Goal: Task Accomplishment & Management: Complete application form

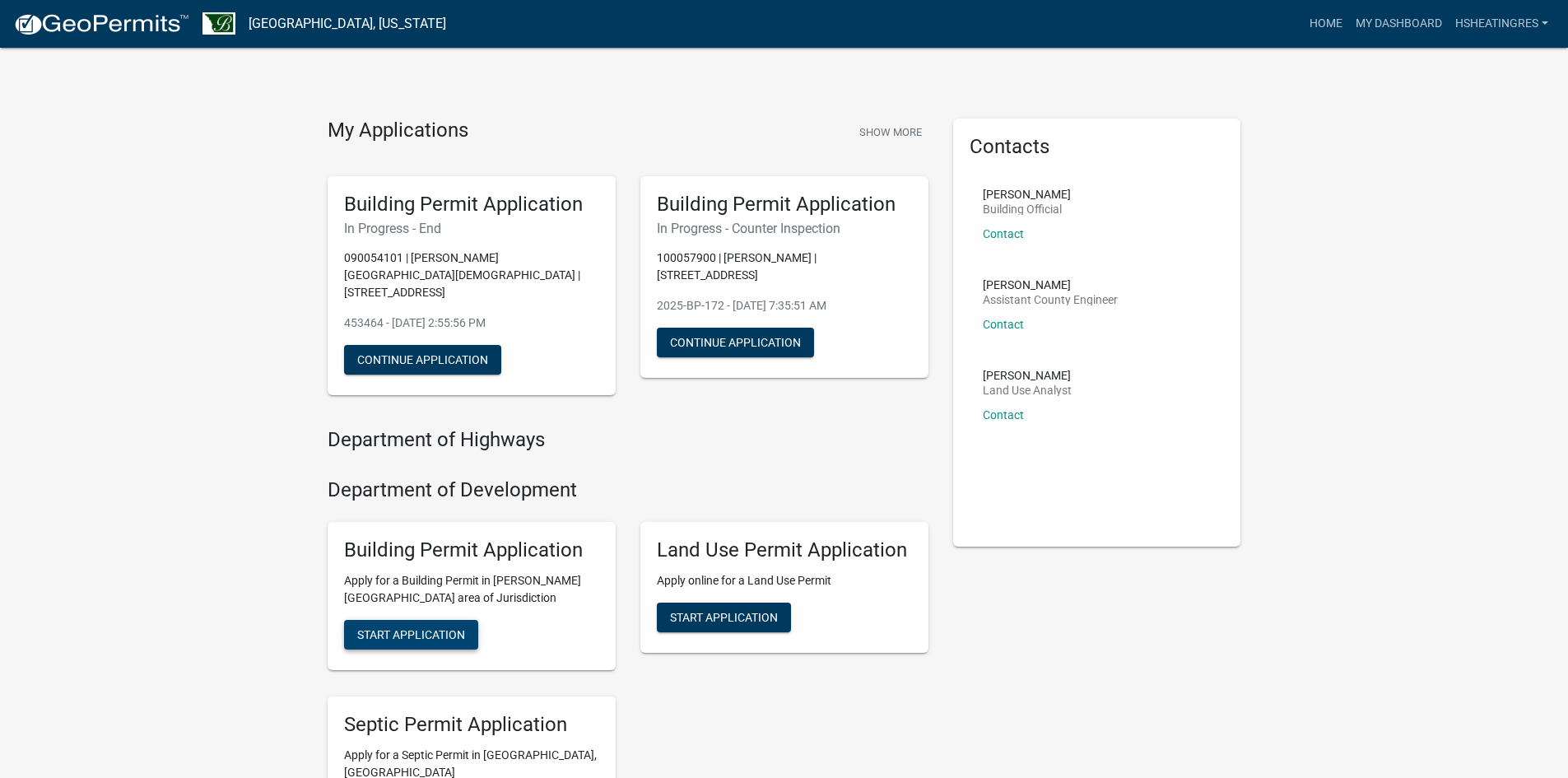
click at [432, 628] on span "Start Application" at bounding box center [411, 634] width 108 height 14
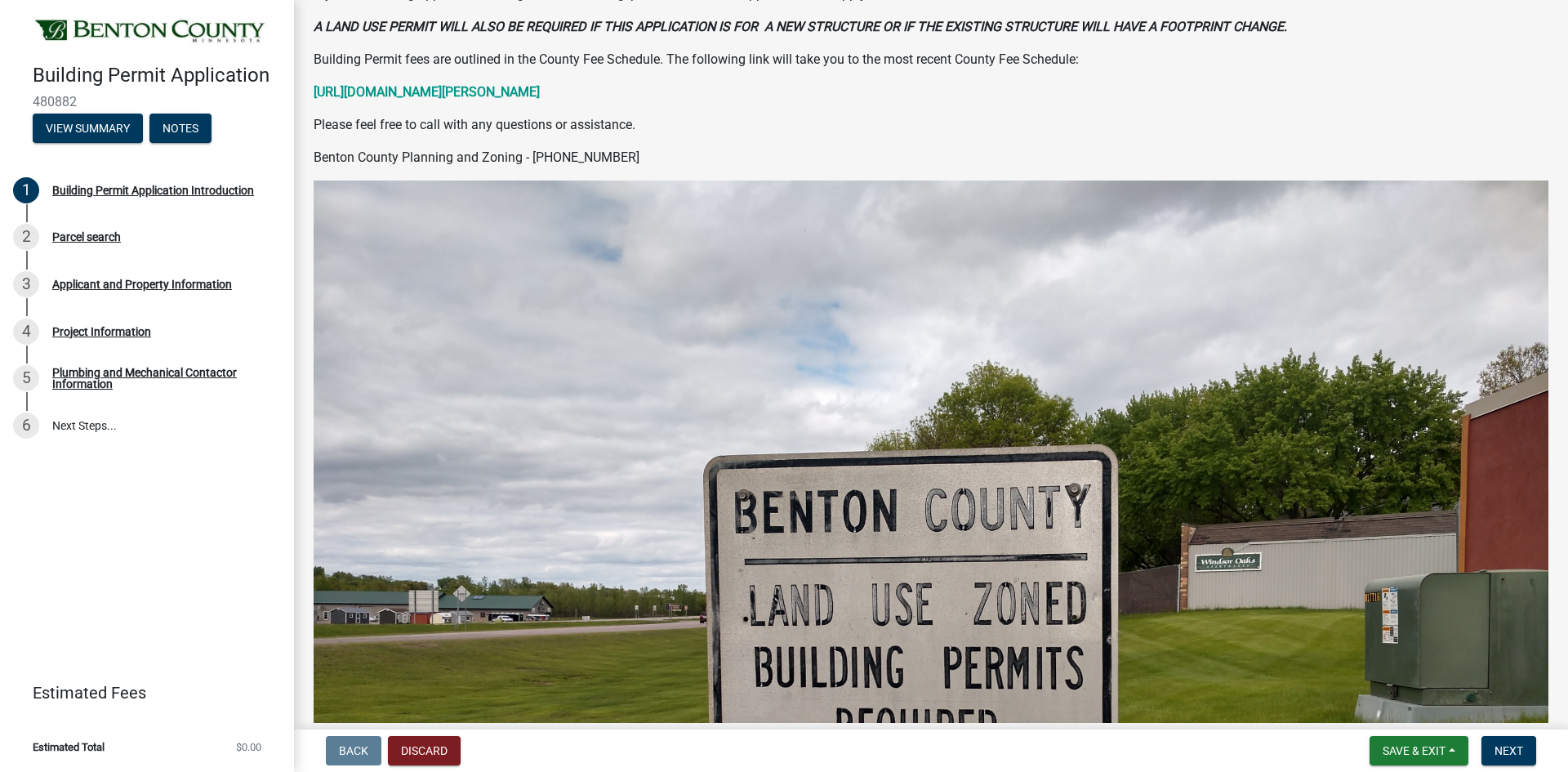
scroll to position [408, 0]
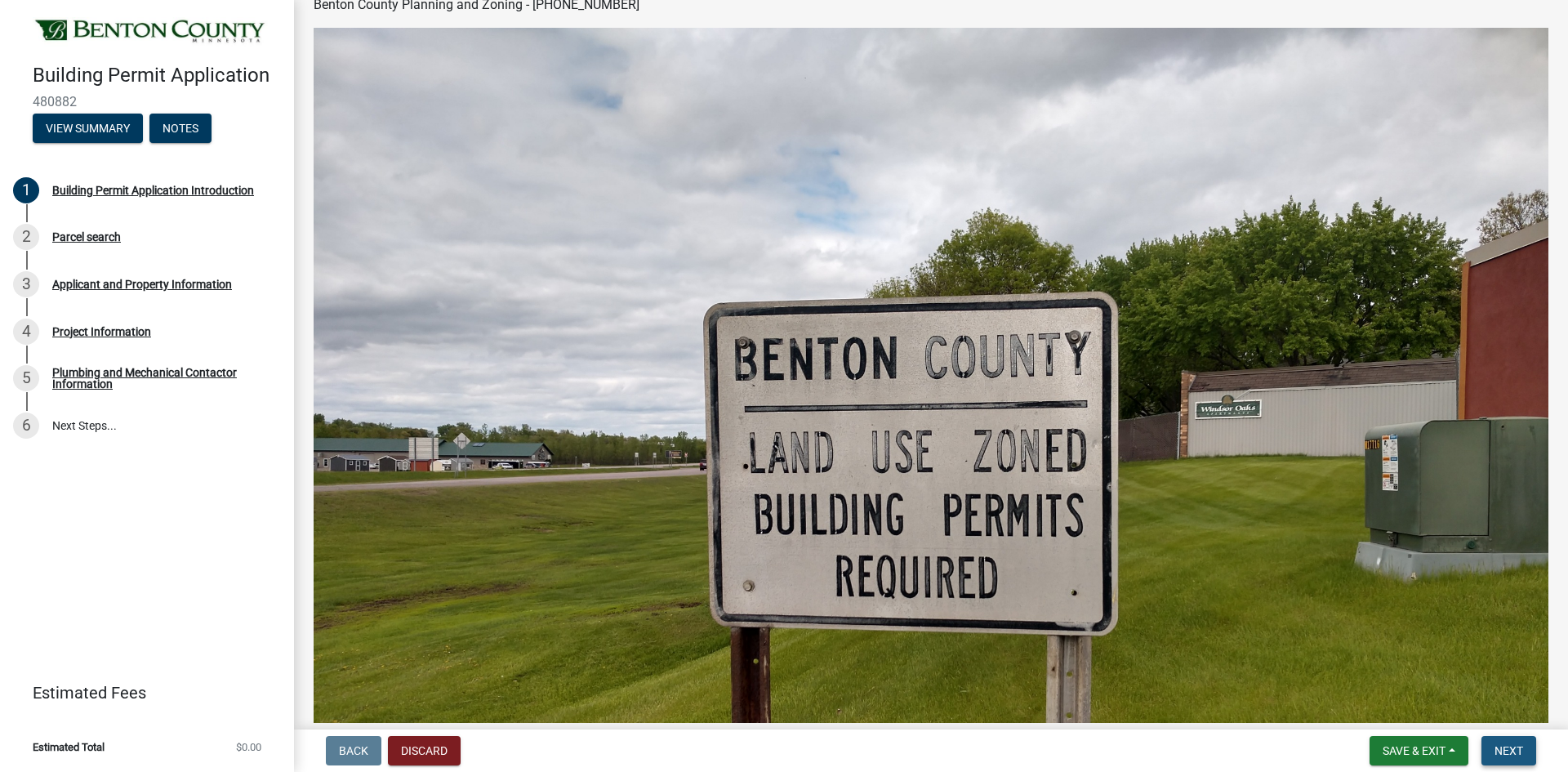
click at [1515, 748] on span "Next" at bounding box center [1509, 751] width 29 height 13
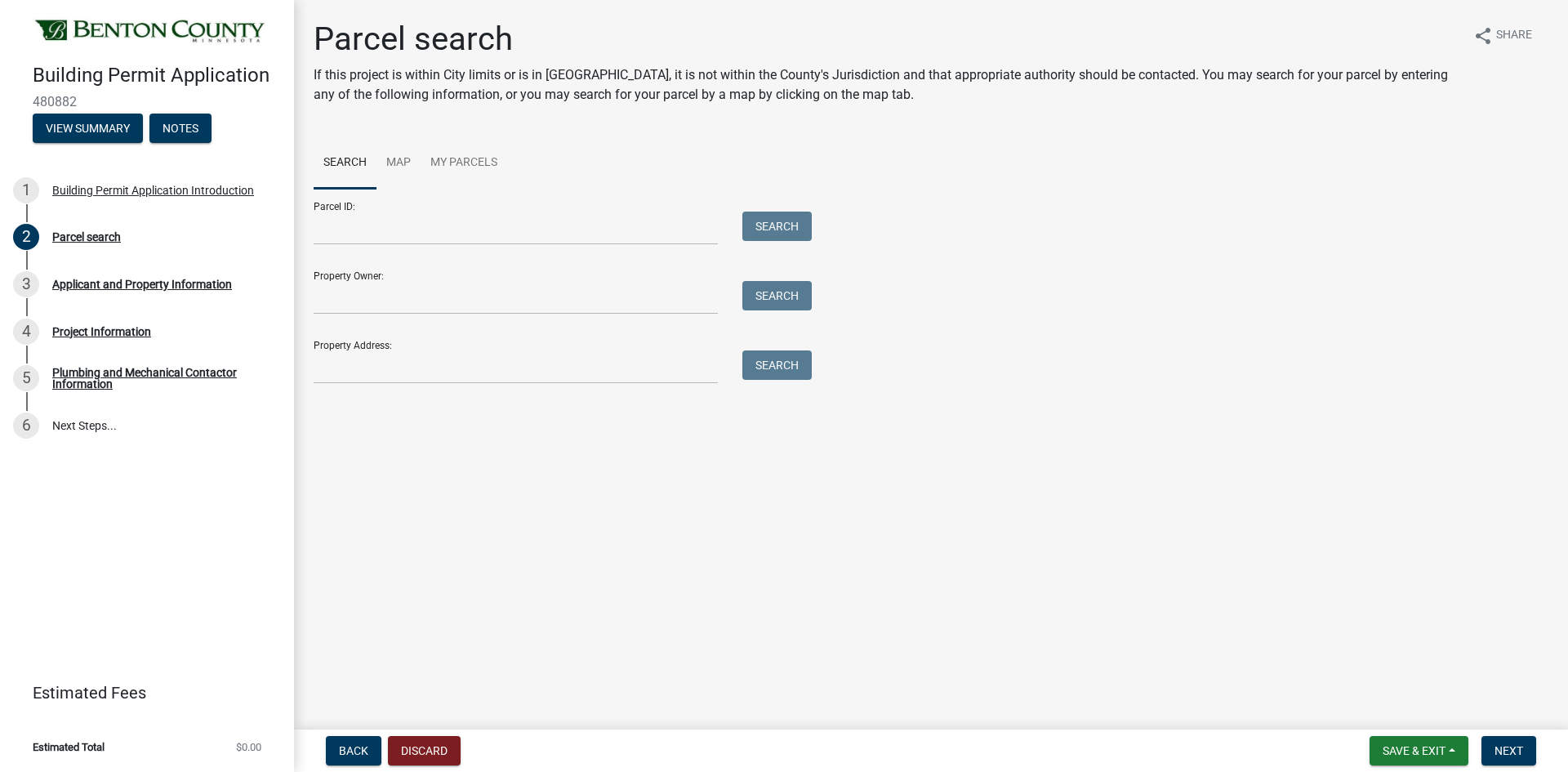
click at [724, 374] on div at bounding box center [516, 366] width 429 height 33
click at [640, 376] on input "Property Address:" at bounding box center [516, 366] width 405 height 33
click at [598, 376] on input "Property Address:" at bounding box center [516, 366] width 405 height 33
type input "[STREET_ADDRESS]"
click at [781, 373] on button "Search" at bounding box center [777, 365] width 70 height 29
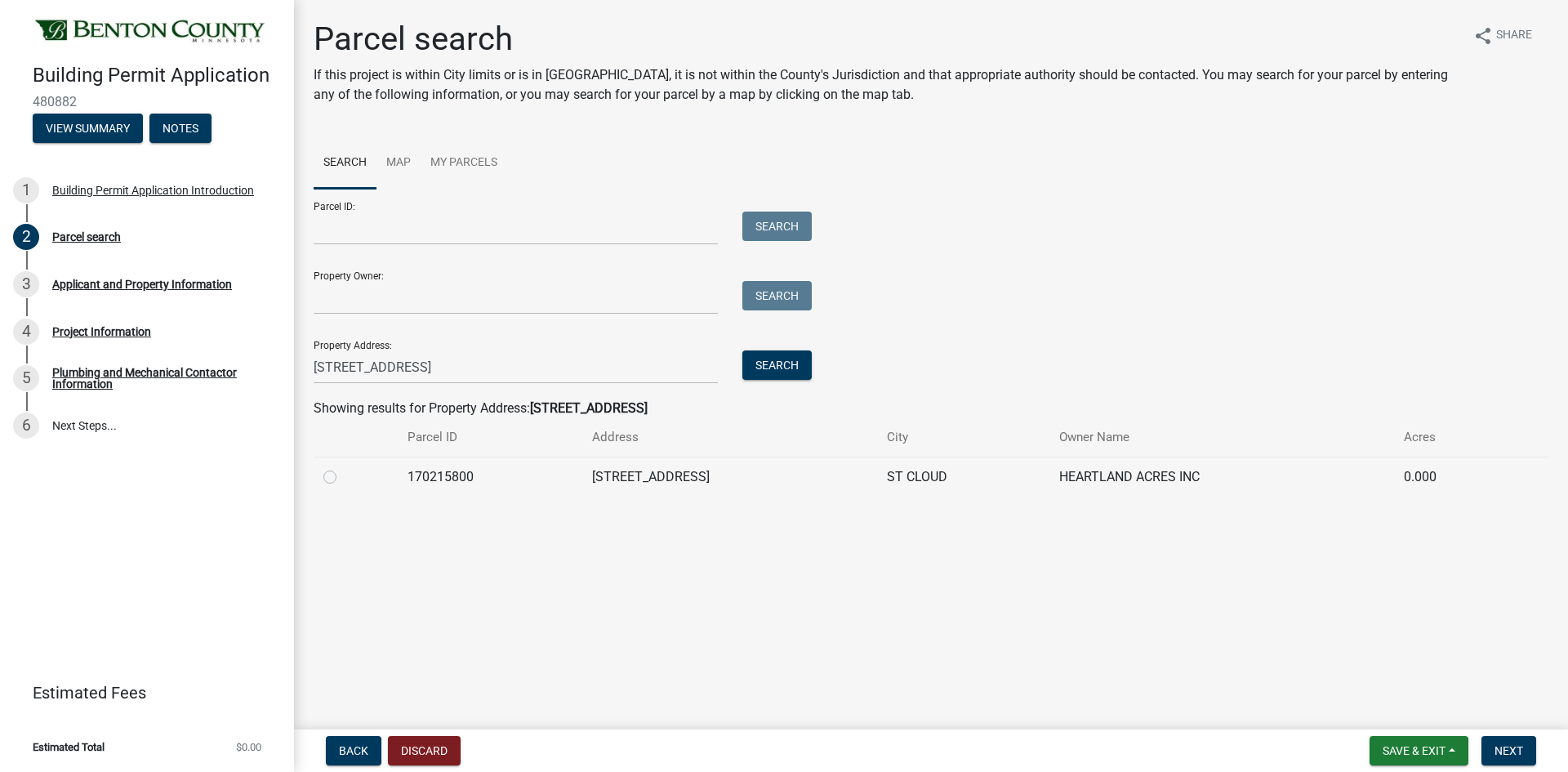
click at [343, 467] on label at bounding box center [343, 467] width 0 height 0
click at [343, 473] on input "radio" at bounding box center [348, 473] width 11 height 11
radio input "true"
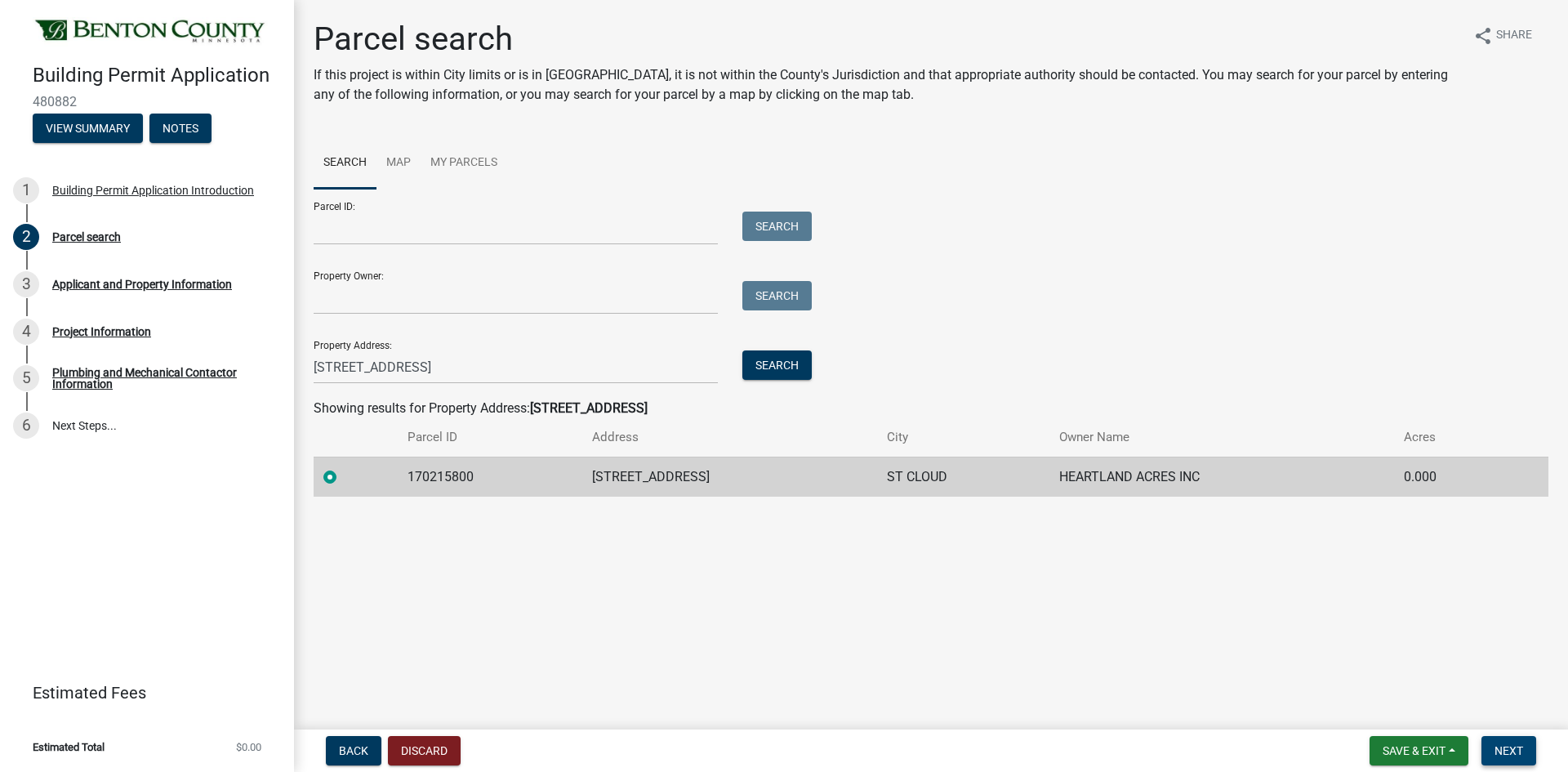
click at [1499, 752] on span "Next" at bounding box center [1509, 751] width 29 height 13
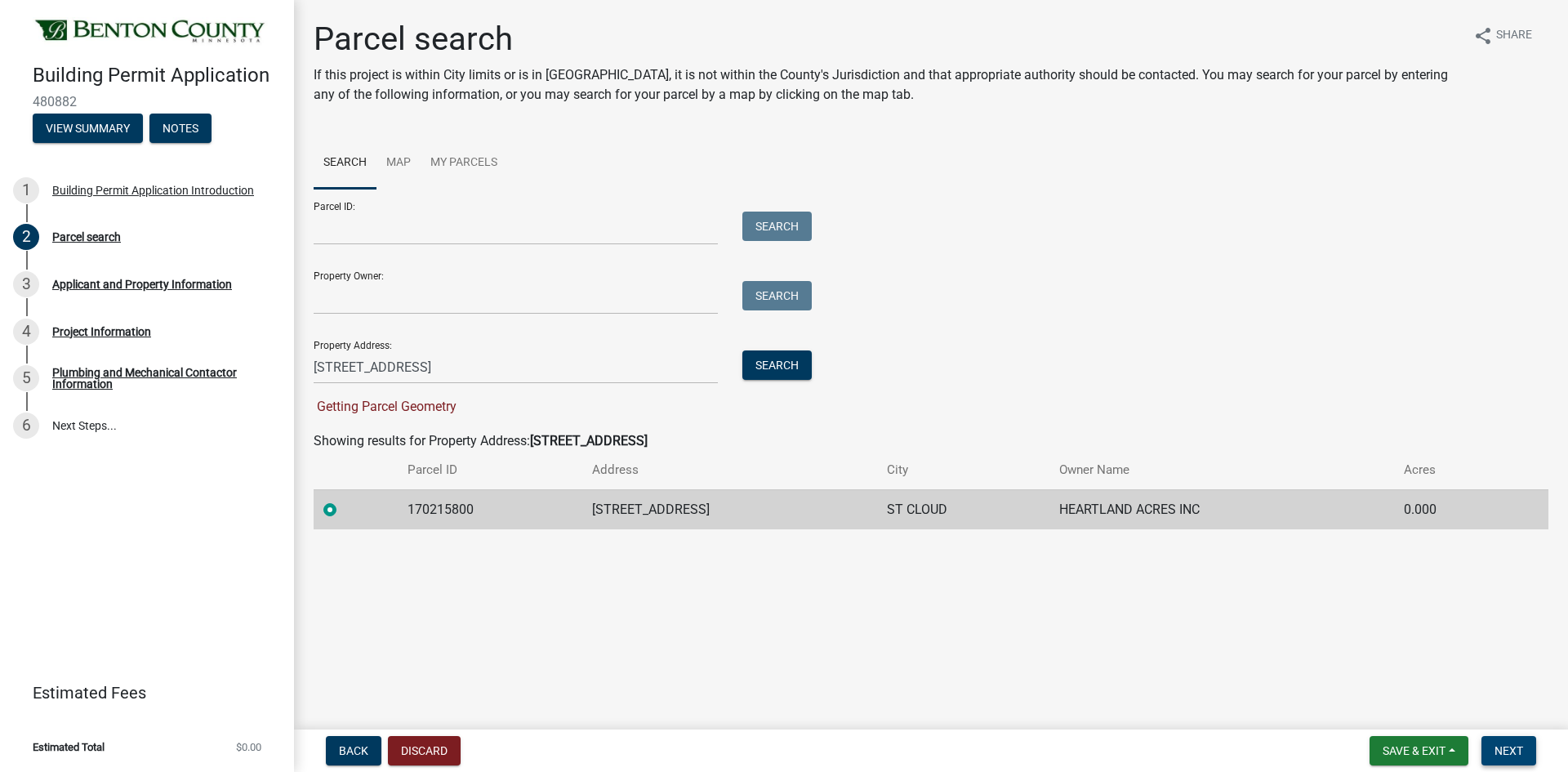
click at [1508, 758] on button "Next" at bounding box center [1508, 751] width 55 height 29
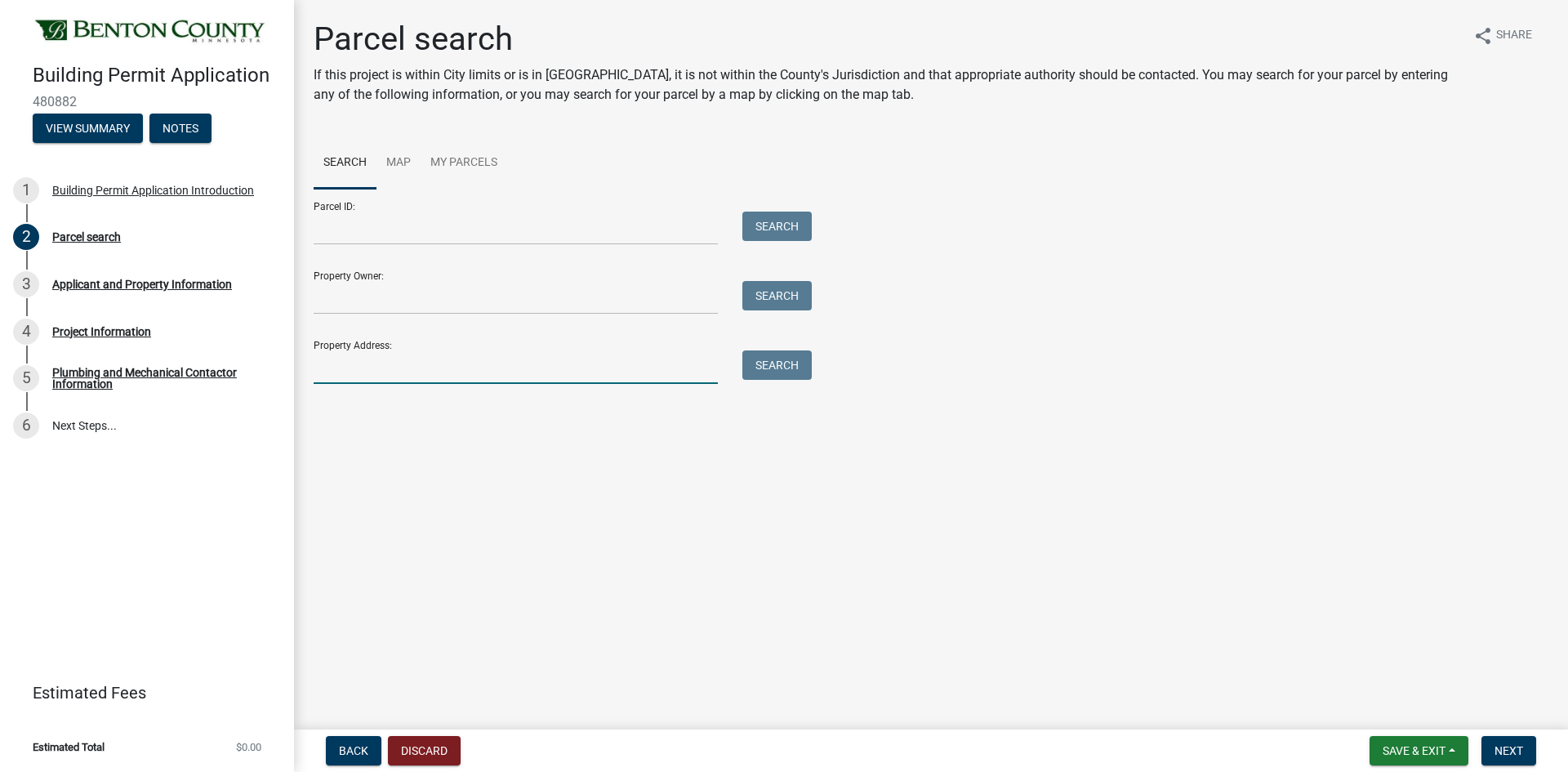
click at [350, 359] on input "Property Address:" at bounding box center [516, 366] width 405 height 33
type input "[STREET_ADDRESS]"
click at [760, 372] on button "Search" at bounding box center [777, 365] width 70 height 29
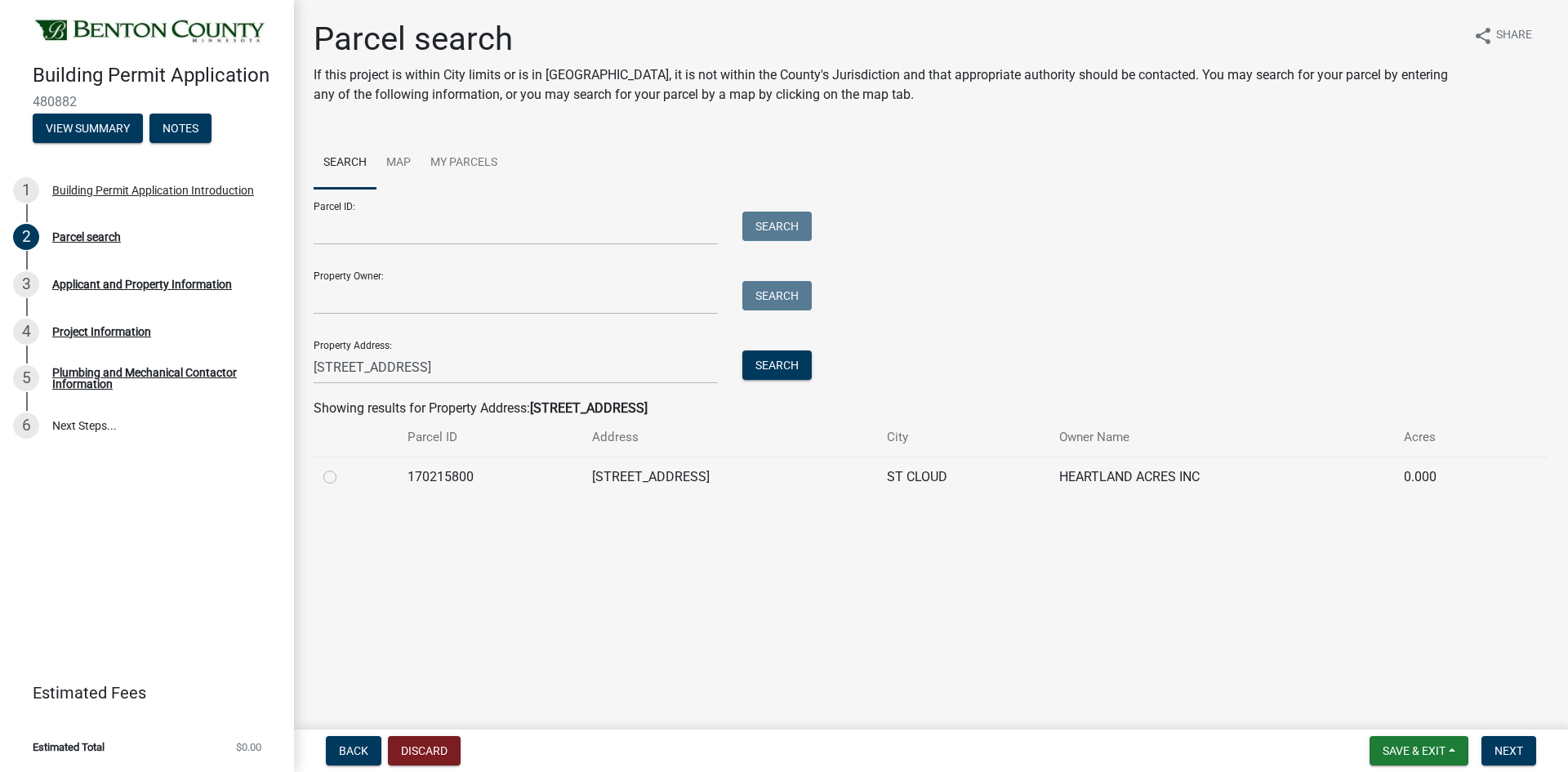
click at [343, 467] on label at bounding box center [343, 467] width 0 height 0
click at [343, 478] on input "radio" at bounding box center [348, 473] width 11 height 11
radio input "true"
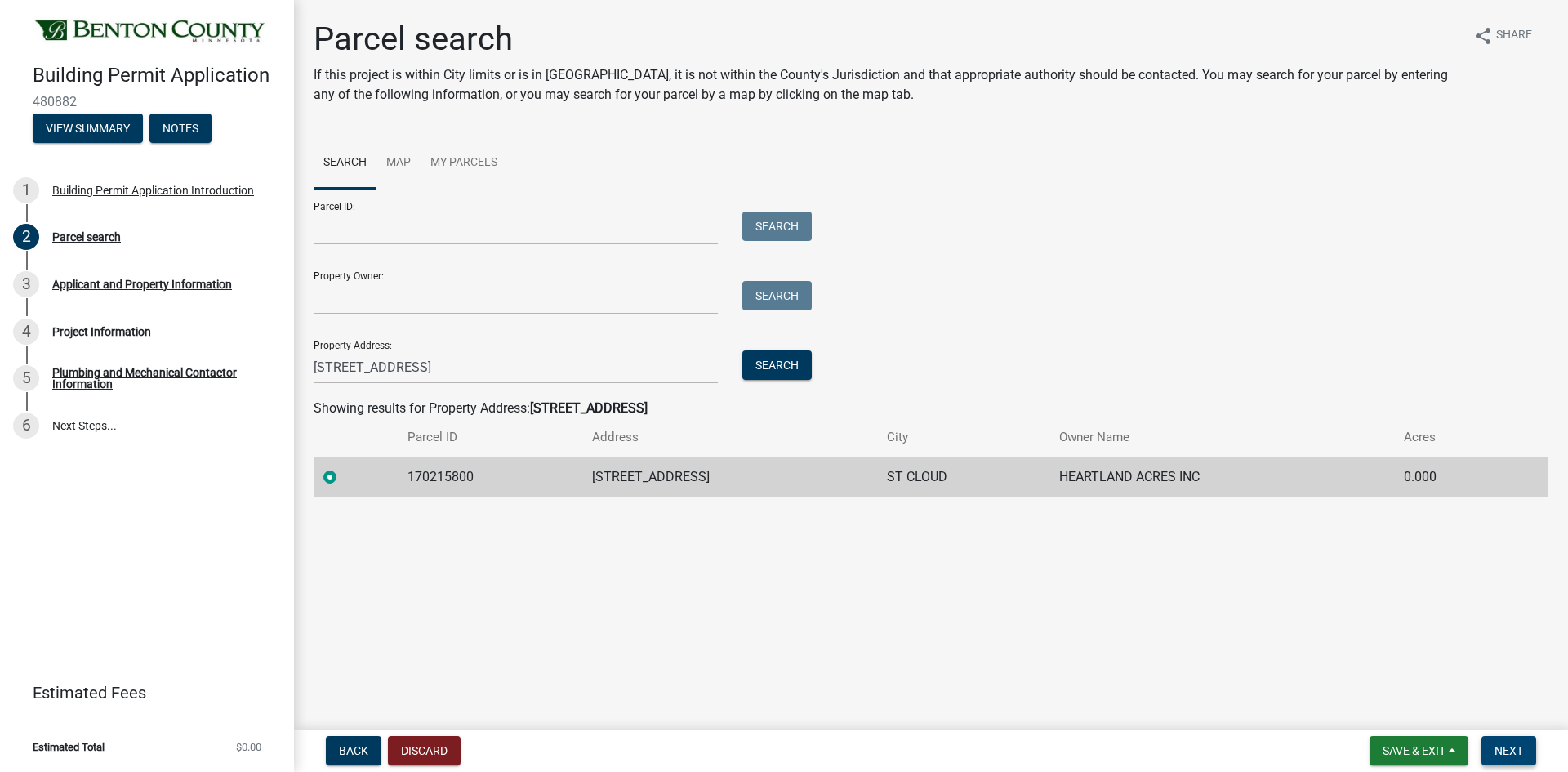
click at [1500, 754] on span "Next" at bounding box center [1509, 751] width 29 height 13
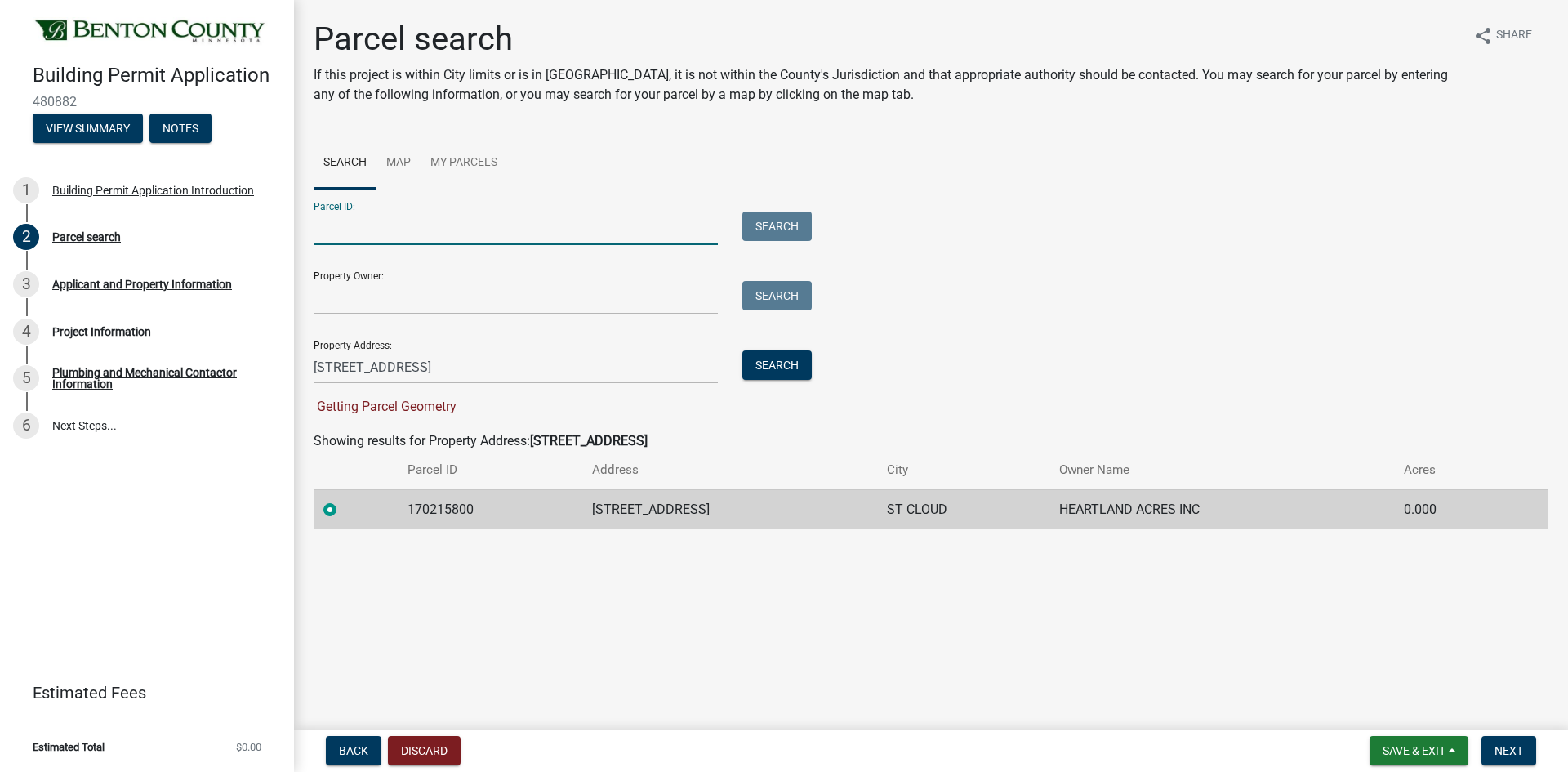
click at [433, 238] on input "Parcel ID:" at bounding box center [516, 228] width 405 height 33
click at [764, 366] on button "Search" at bounding box center [777, 365] width 70 height 29
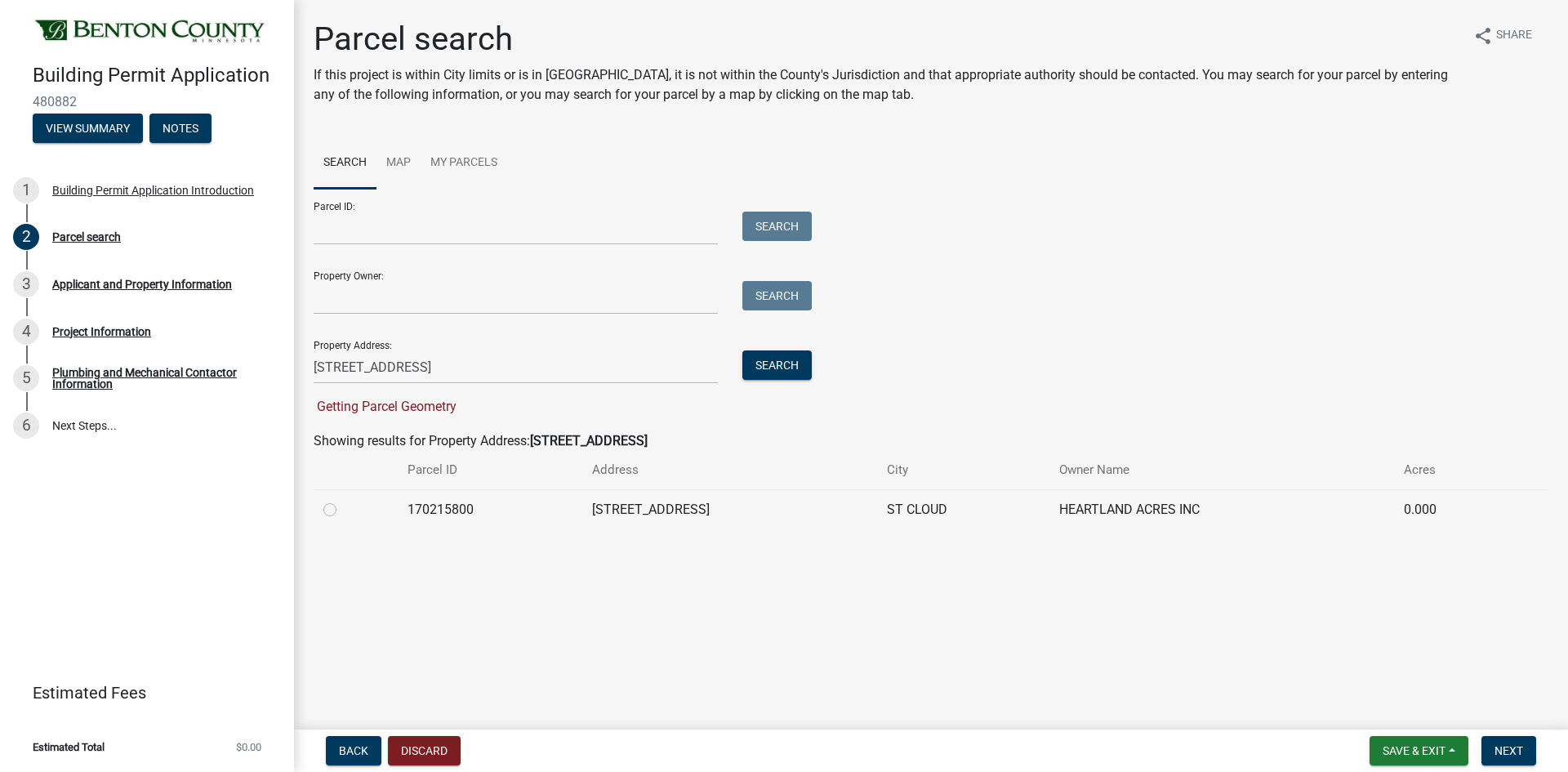
click at [694, 493] on td "[STREET_ADDRESS]" at bounding box center [730, 509] width 295 height 40
click at [343, 500] on label at bounding box center [343, 500] width 0 height 0
click at [343, 508] on input "radio" at bounding box center [348, 506] width 11 height 11
radio input "true"
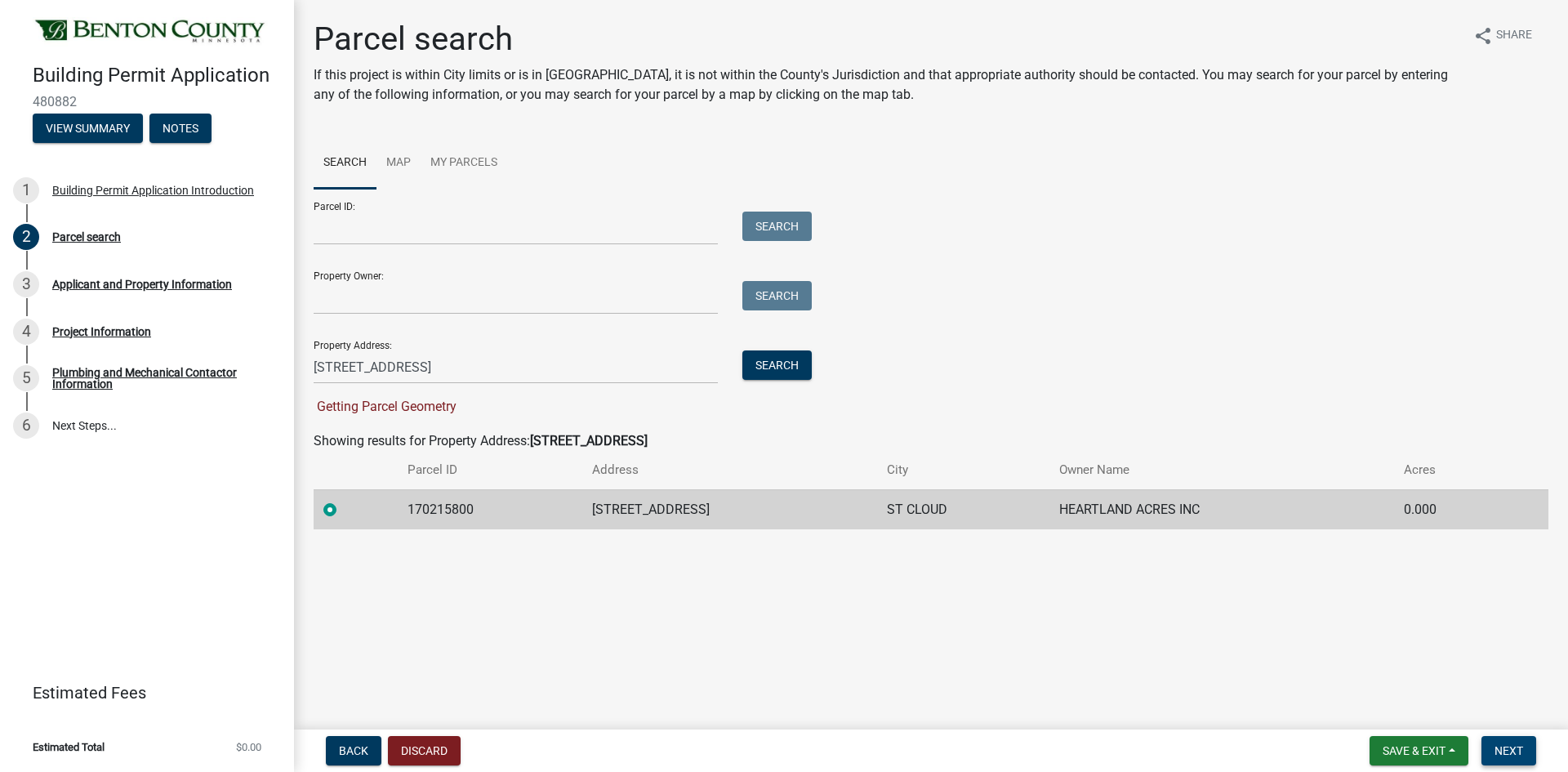
click at [1507, 756] on span "Next" at bounding box center [1509, 751] width 29 height 13
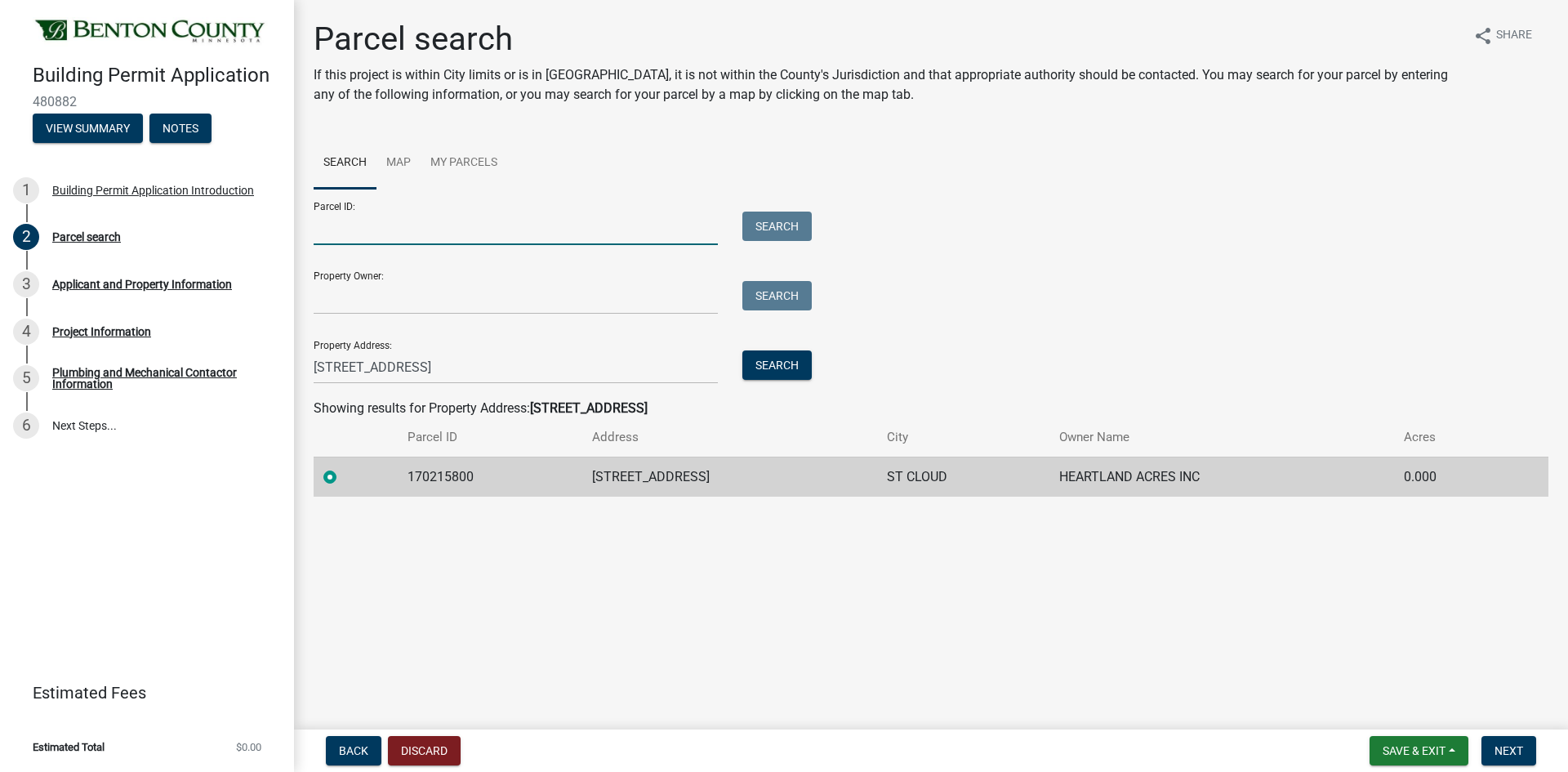
click at [408, 219] on input "Parcel ID:" at bounding box center [516, 228] width 405 height 33
paste input "170215800"
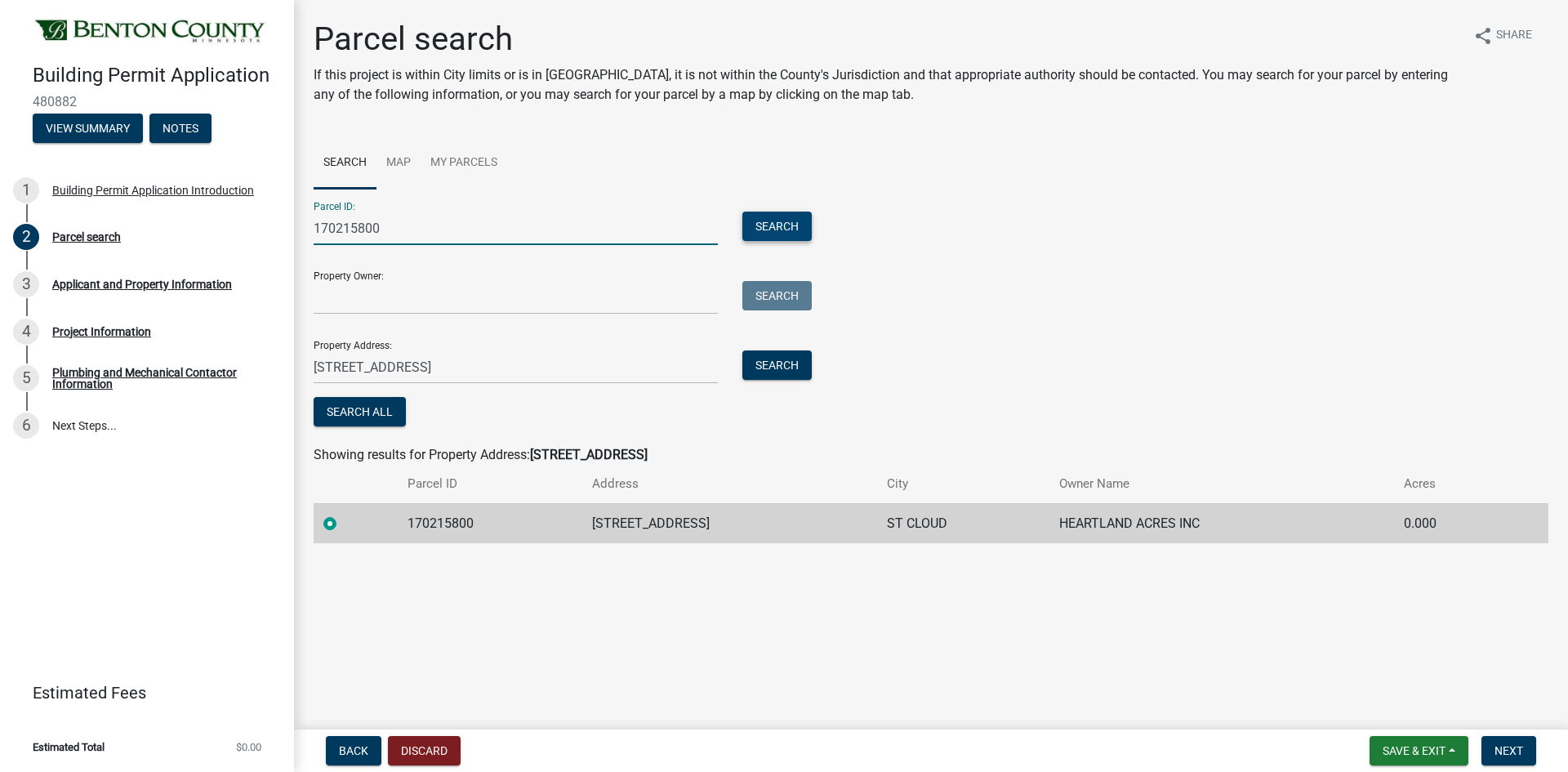
type input "170215800"
click at [784, 231] on button "Search" at bounding box center [777, 226] width 70 height 29
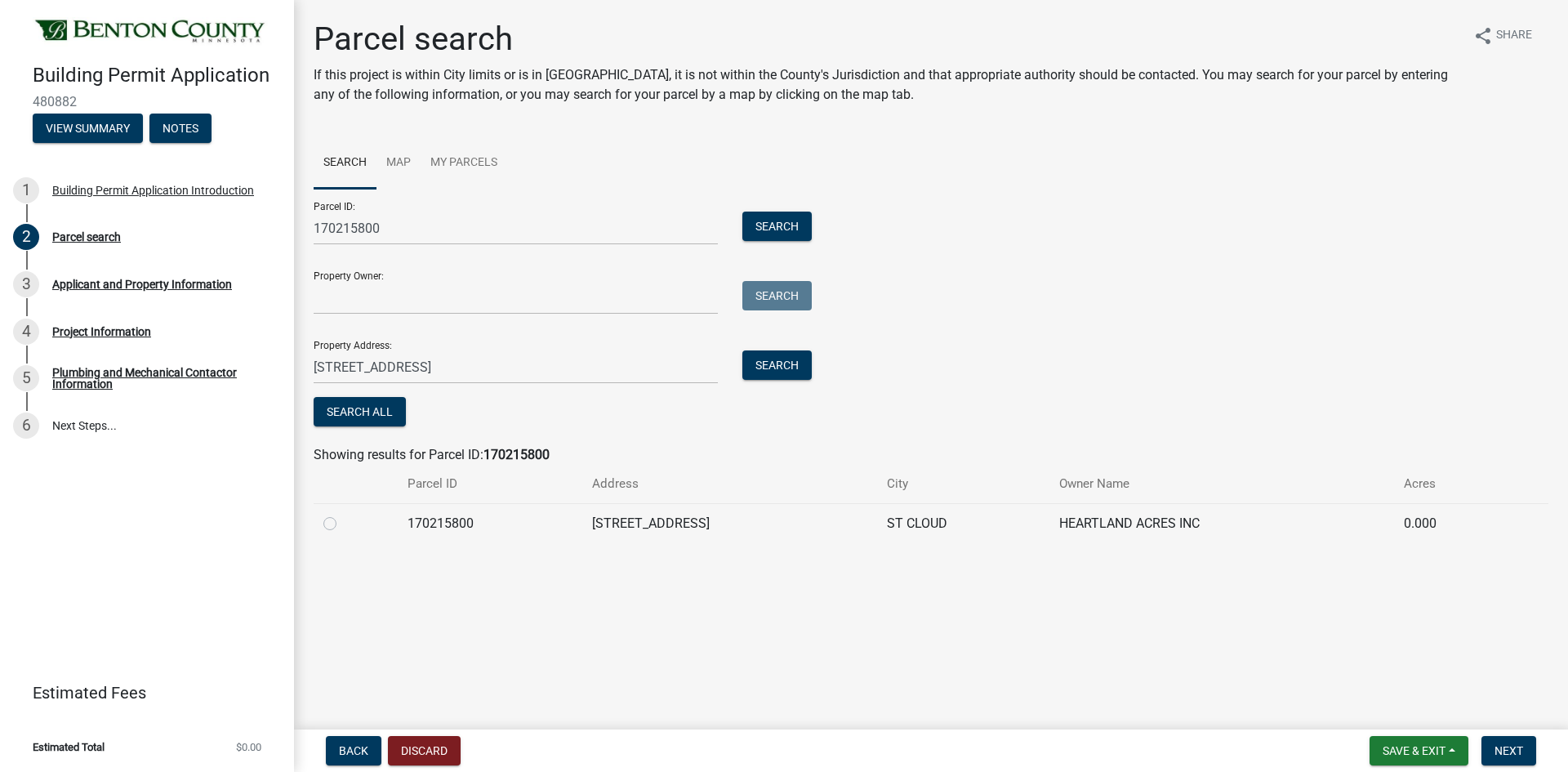
click at [323, 524] on td at bounding box center [356, 523] width 84 height 40
click at [322, 527] on td at bounding box center [356, 523] width 84 height 40
click at [343, 514] on label at bounding box center [343, 514] width 0 height 0
click at [343, 524] on input "radio" at bounding box center [348, 519] width 11 height 11
radio input "true"
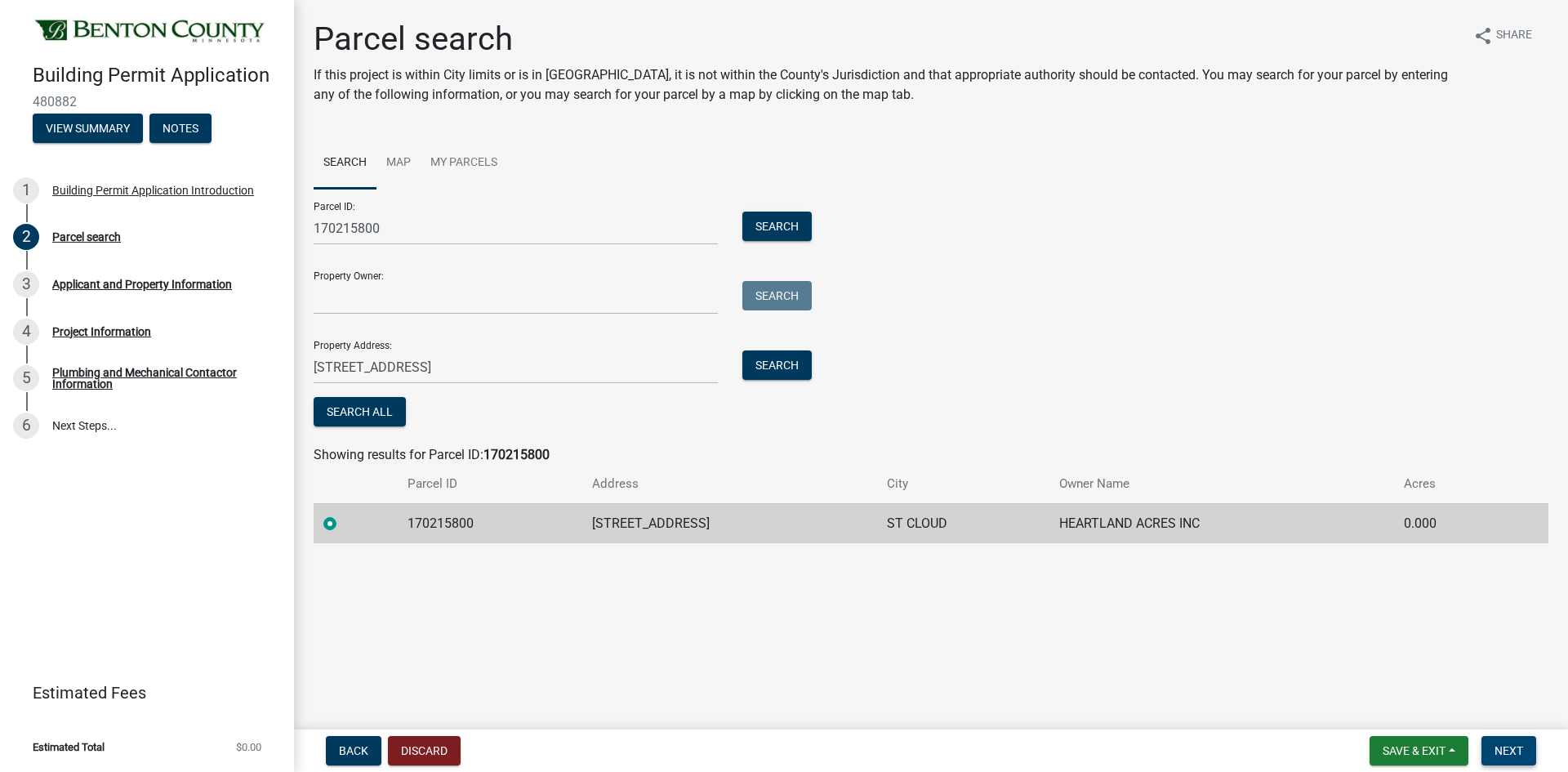
click at [1511, 743] on button "Next" at bounding box center [1508, 751] width 55 height 29
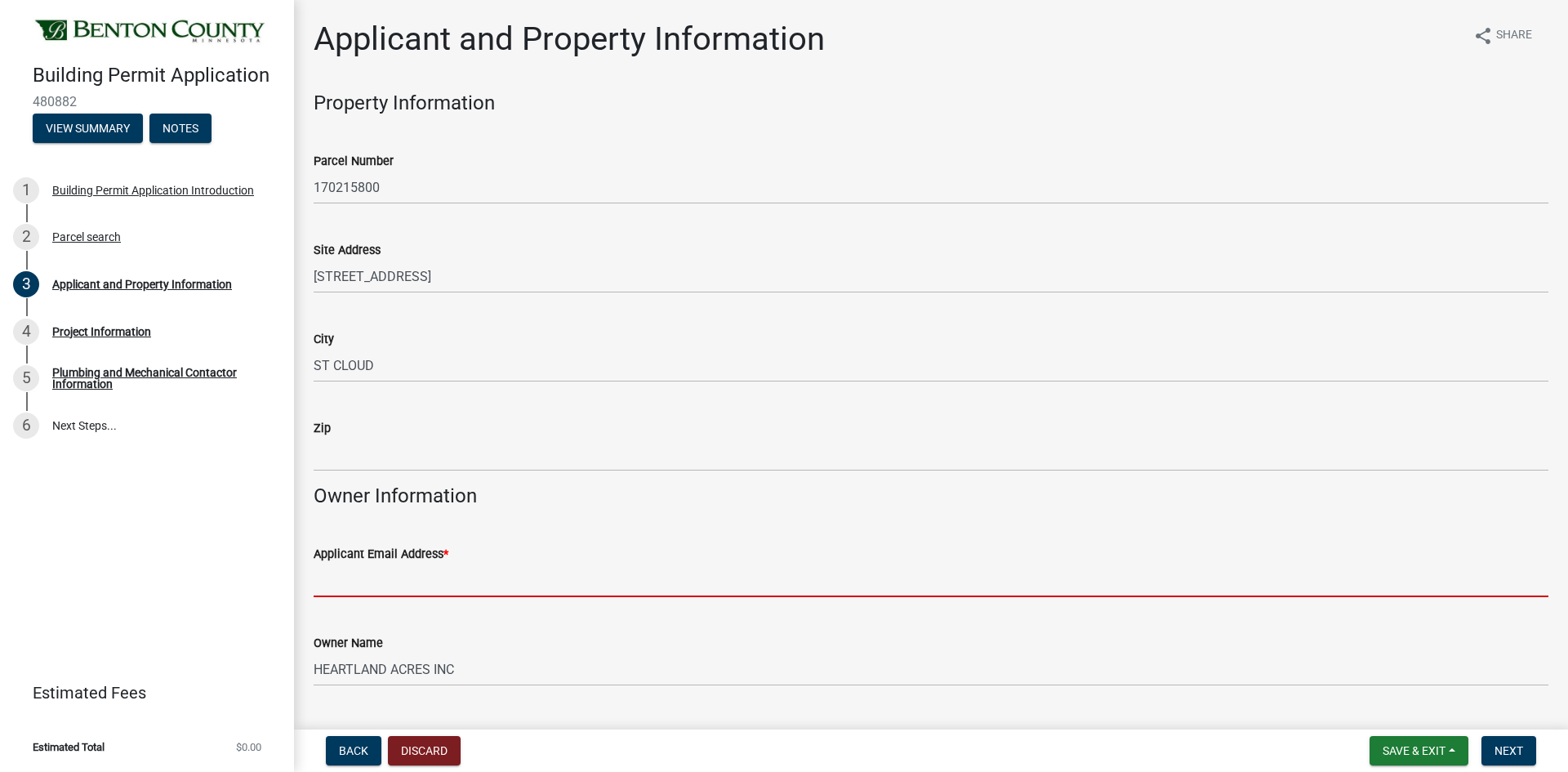
click at [402, 570] on input "Applicant Email Address *" at bounding box center [931, 580] width 1235 height 33
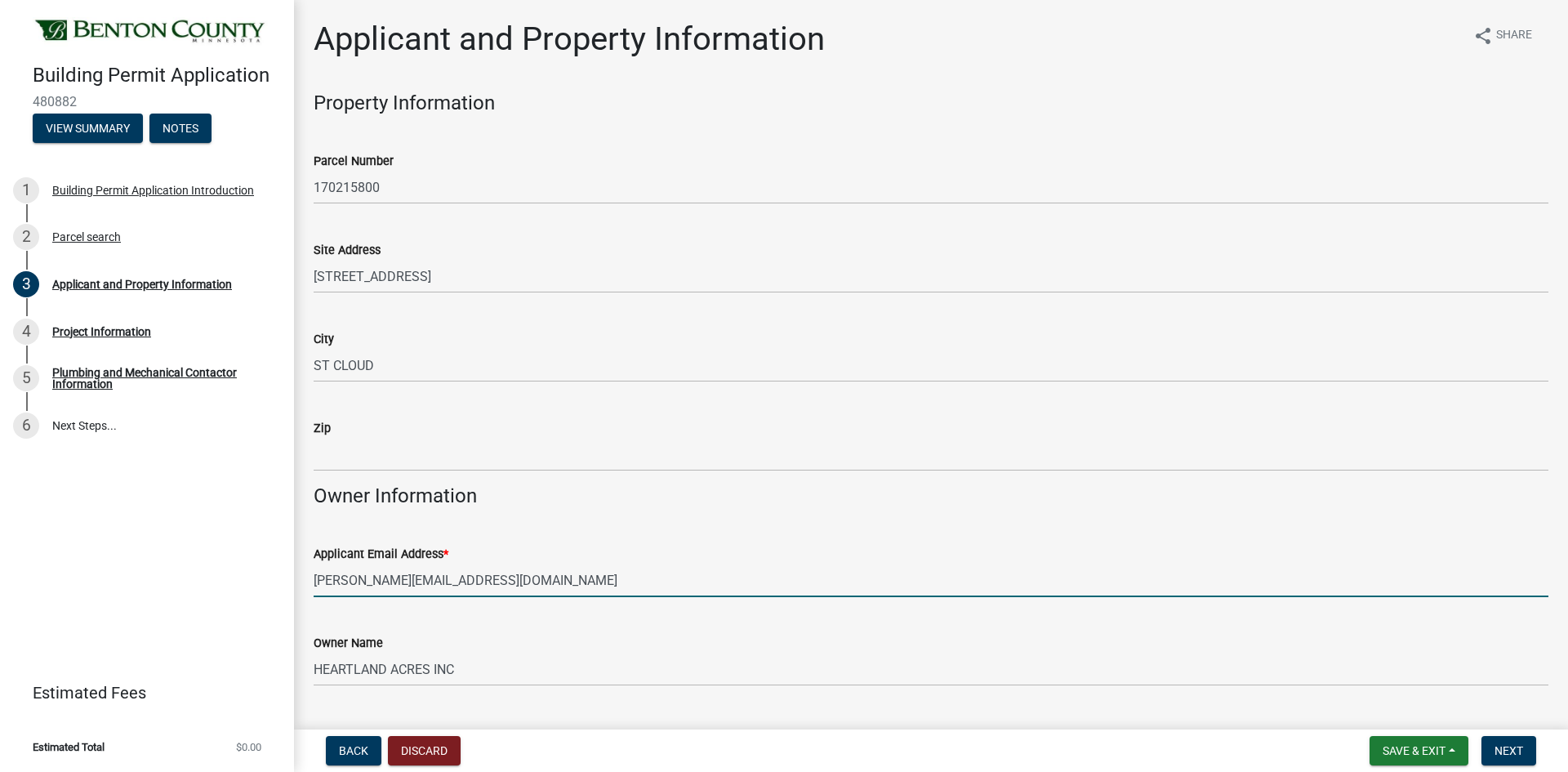
type input "julie@hsheatingandair.com"
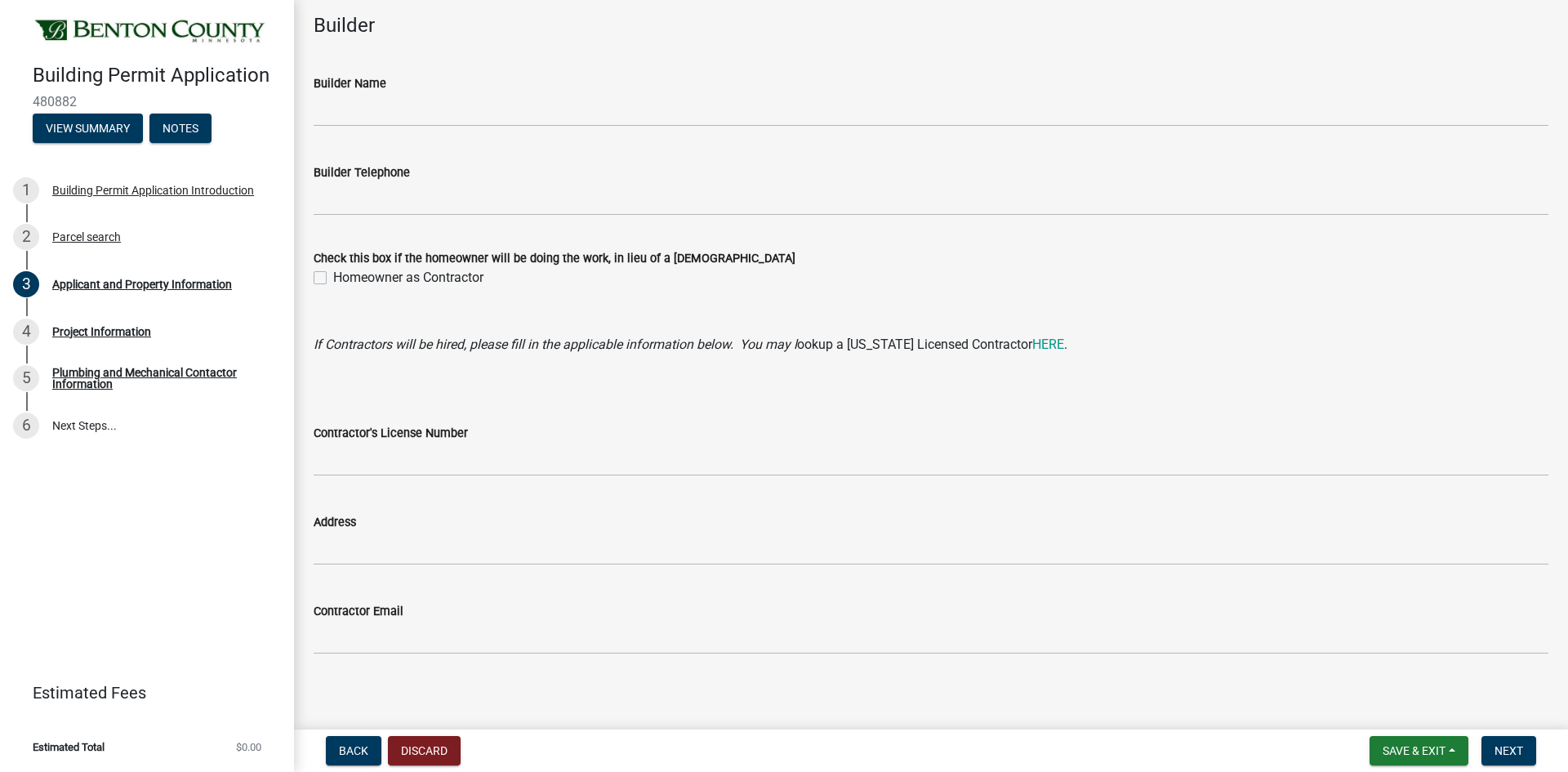
scroll to position [1442, 0]
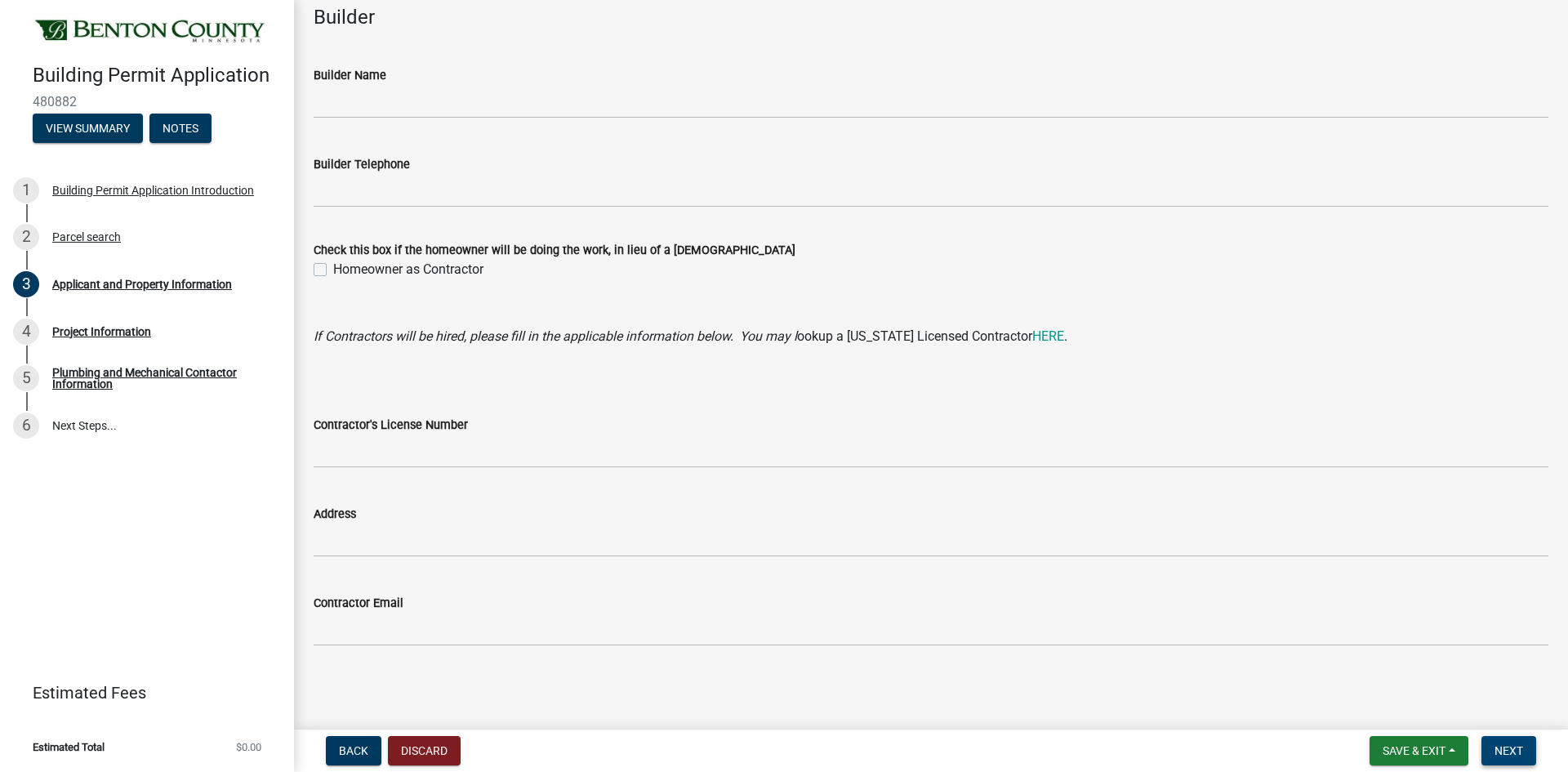
click at [1501, 755] on span "Next" at bounding box center [1509, 751] width 29 height 13
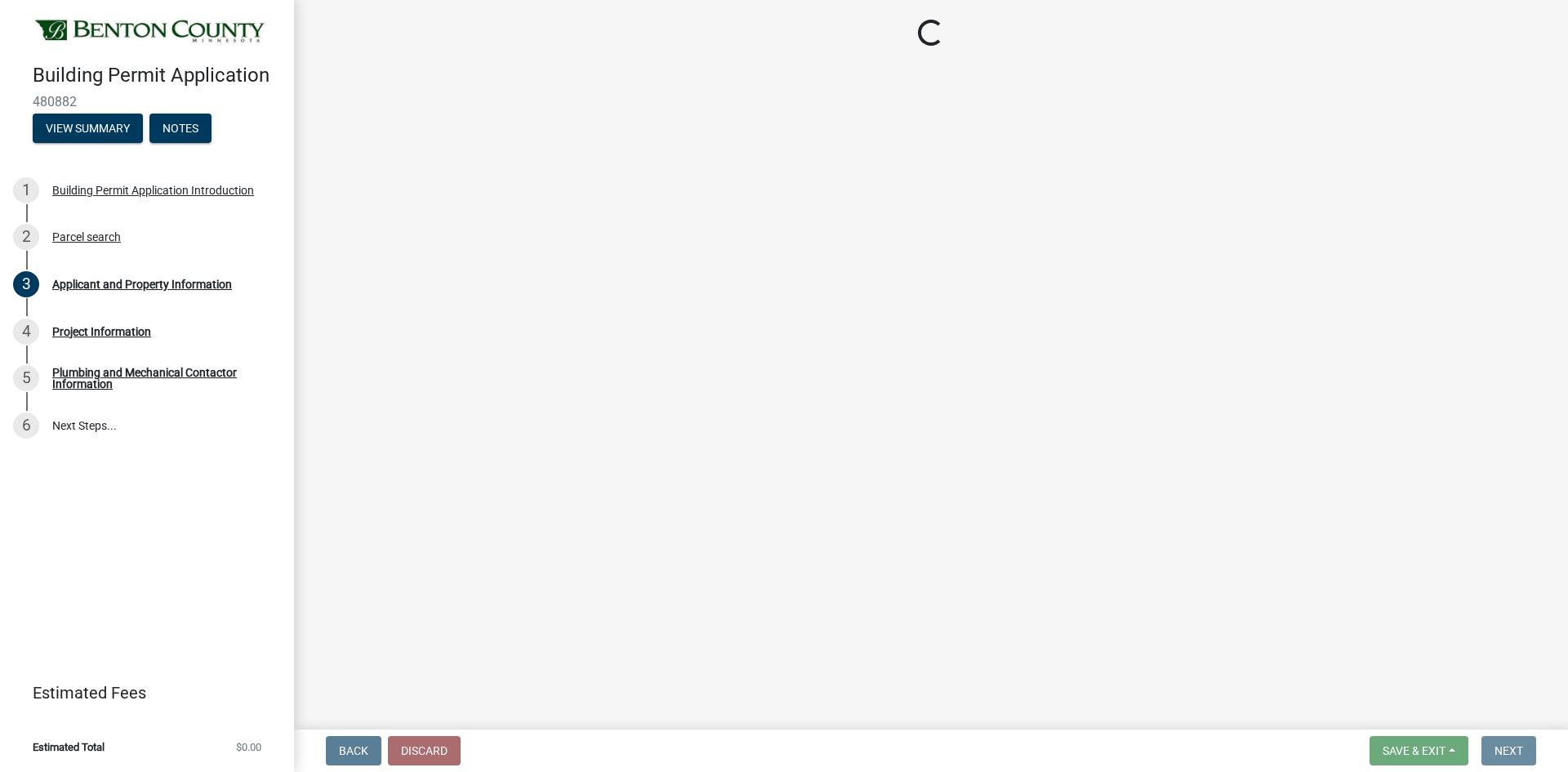
scroll to position [0, 0]
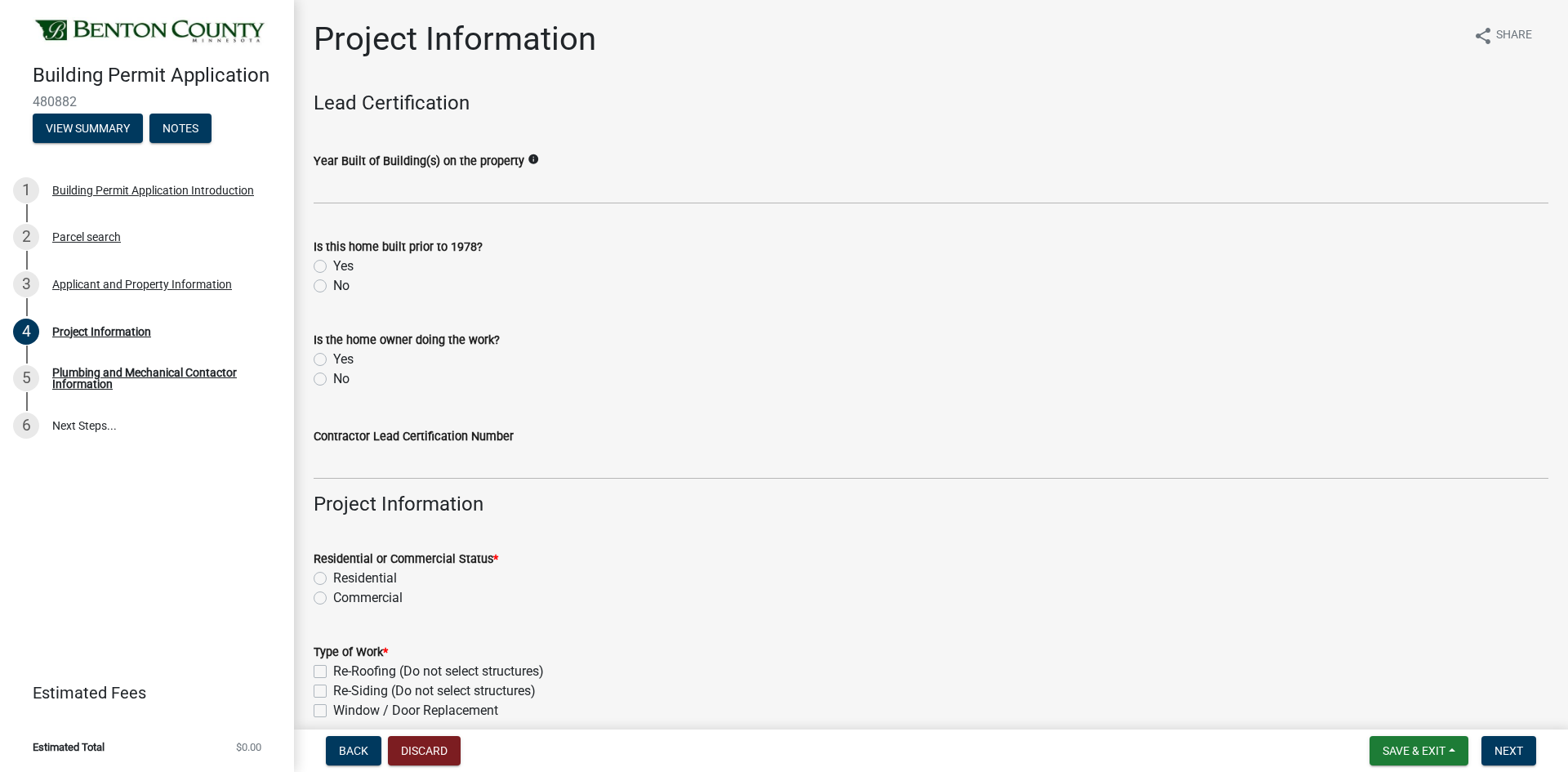
click at [333, 284] on label "No" at bounding box center [341, 286] width 16 height 20
click at [333, 284] on input "No" at bounding box center [339, 281] width 11 height 11
radio input "true"
click at [333, 383] on label "No" at bounding box center [341, 379] width 16 height 20
click at [333, 380] on input "No" at bounding box center [339, 374] width 11 height 11
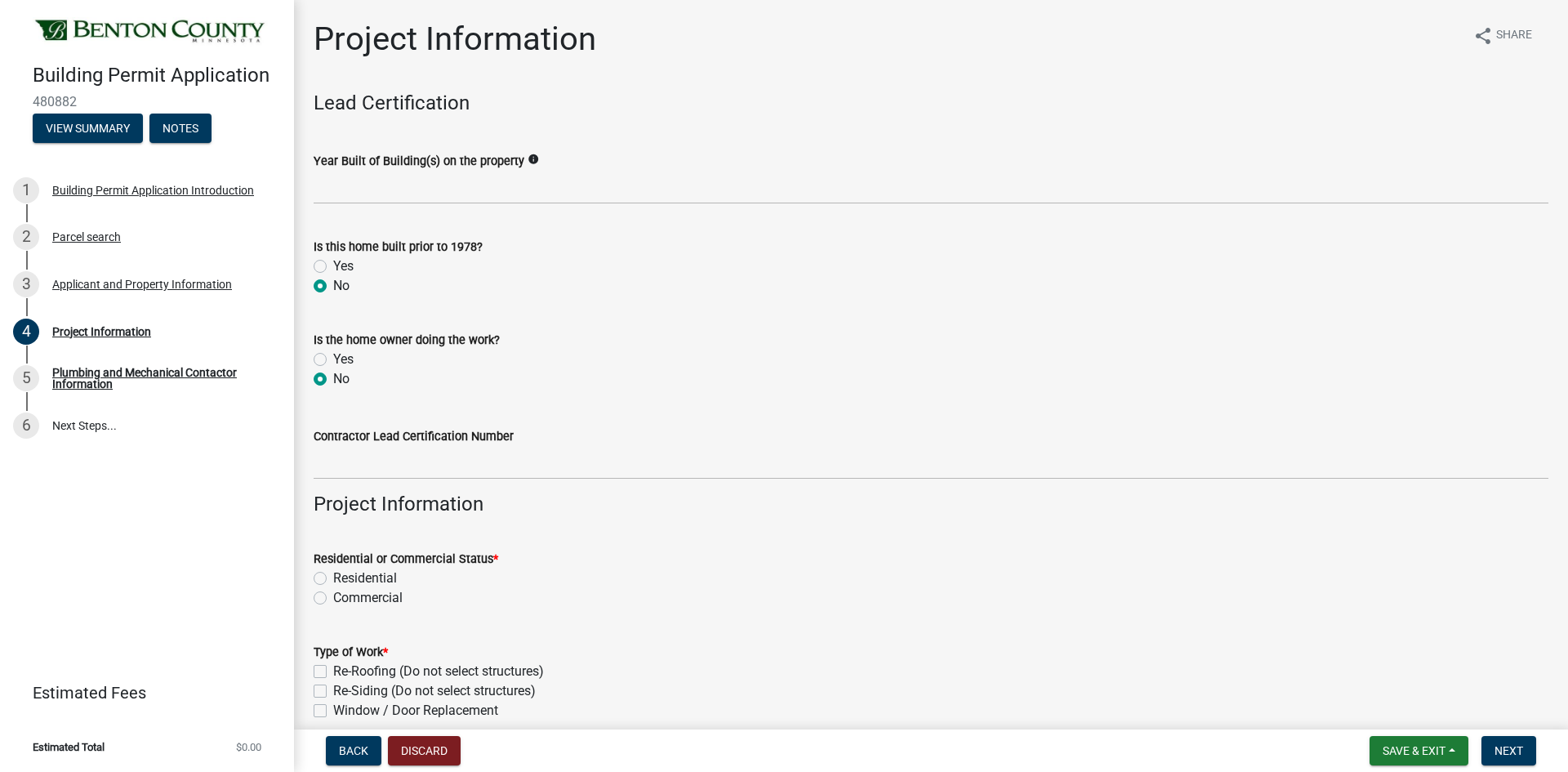
radio input "true"
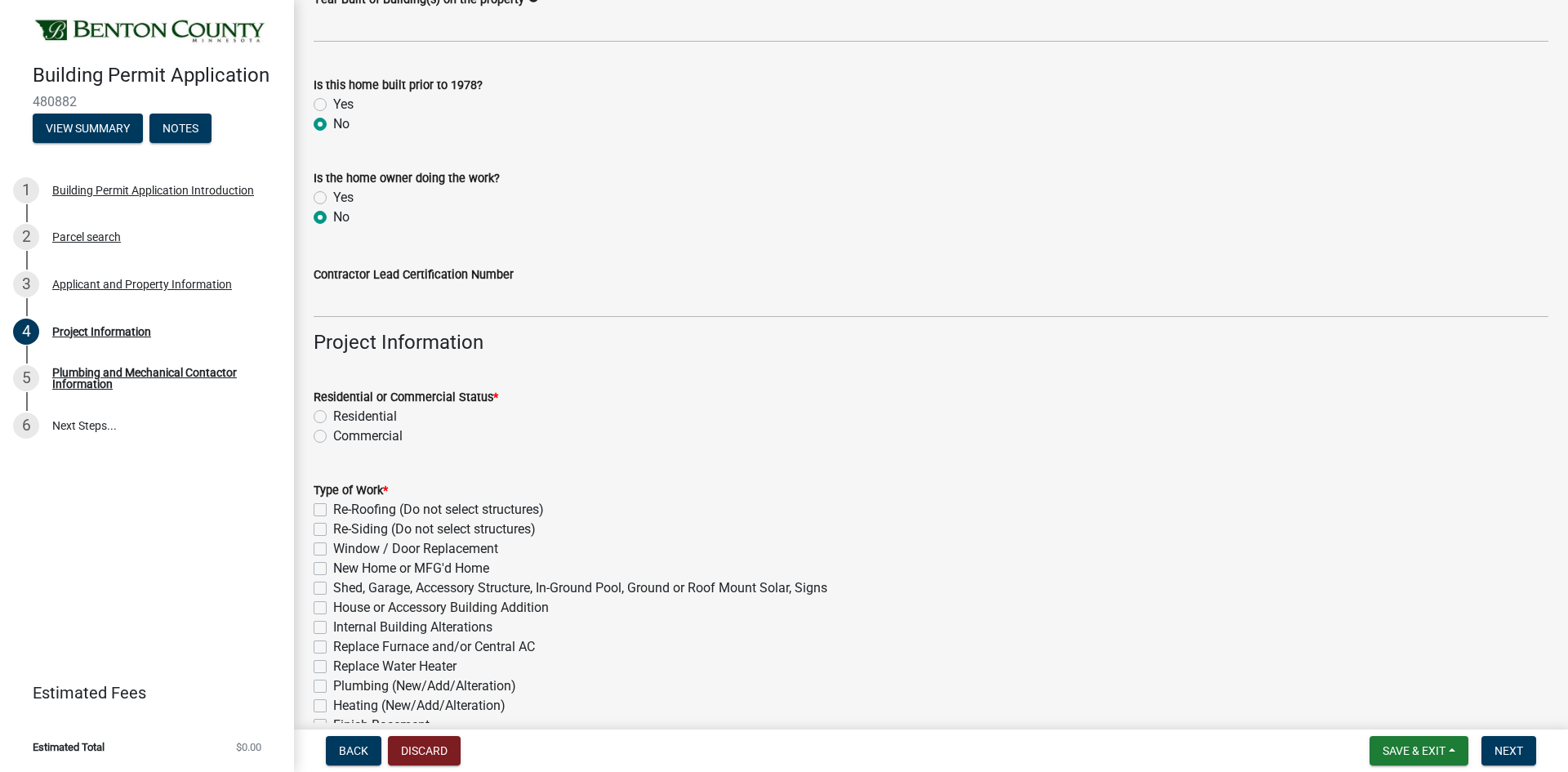
scroll to position [164, 0]
click at [333, 411] on label "Residential" at bounding box center [365, 415] width 63 height 20
click at [333, 411] on input "Residential" at bounding box center [339, 410] width 11 height 11
radio input "true"
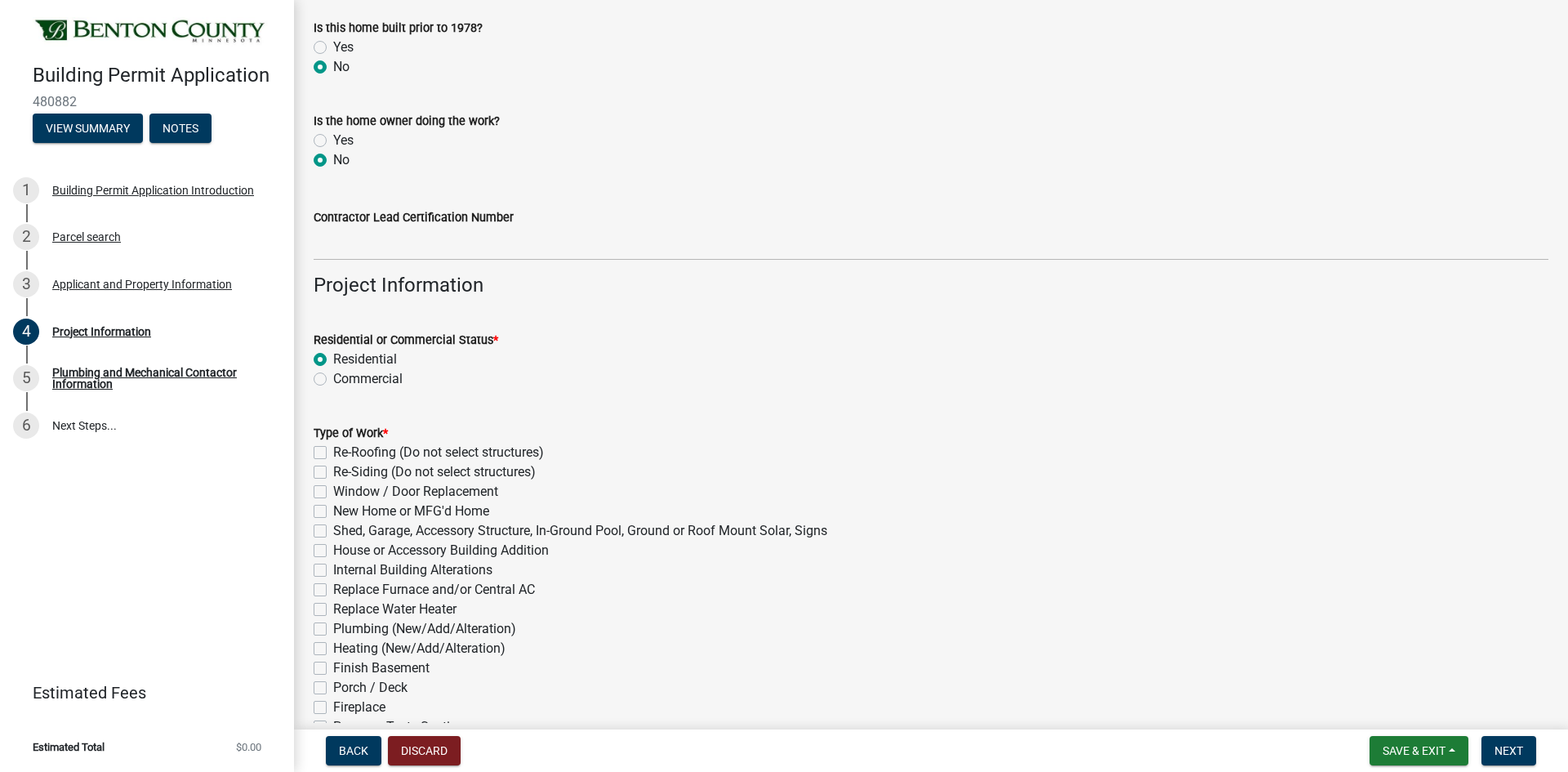
scroll to position [245, 0]
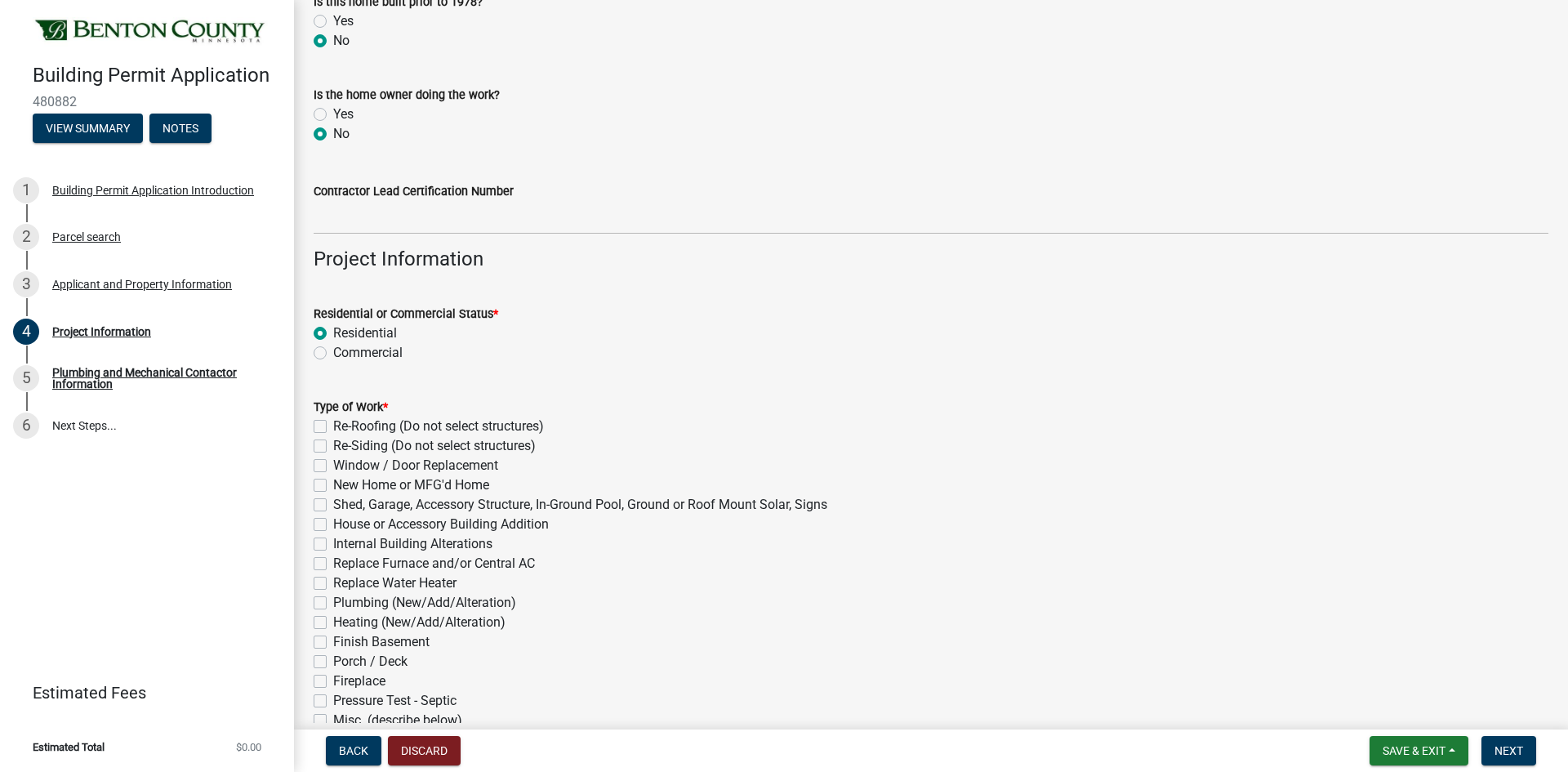
click at [333, 618] on label "Heating (New/Add/Alteration)" at bounding box center [419, 623] width 172 height 20
click at [333, 618] on input "Heating (New/Add/Alteration)" at bounding box center [339, 618] width 11 height 11
checkbox input "true"
checkbox input "false"
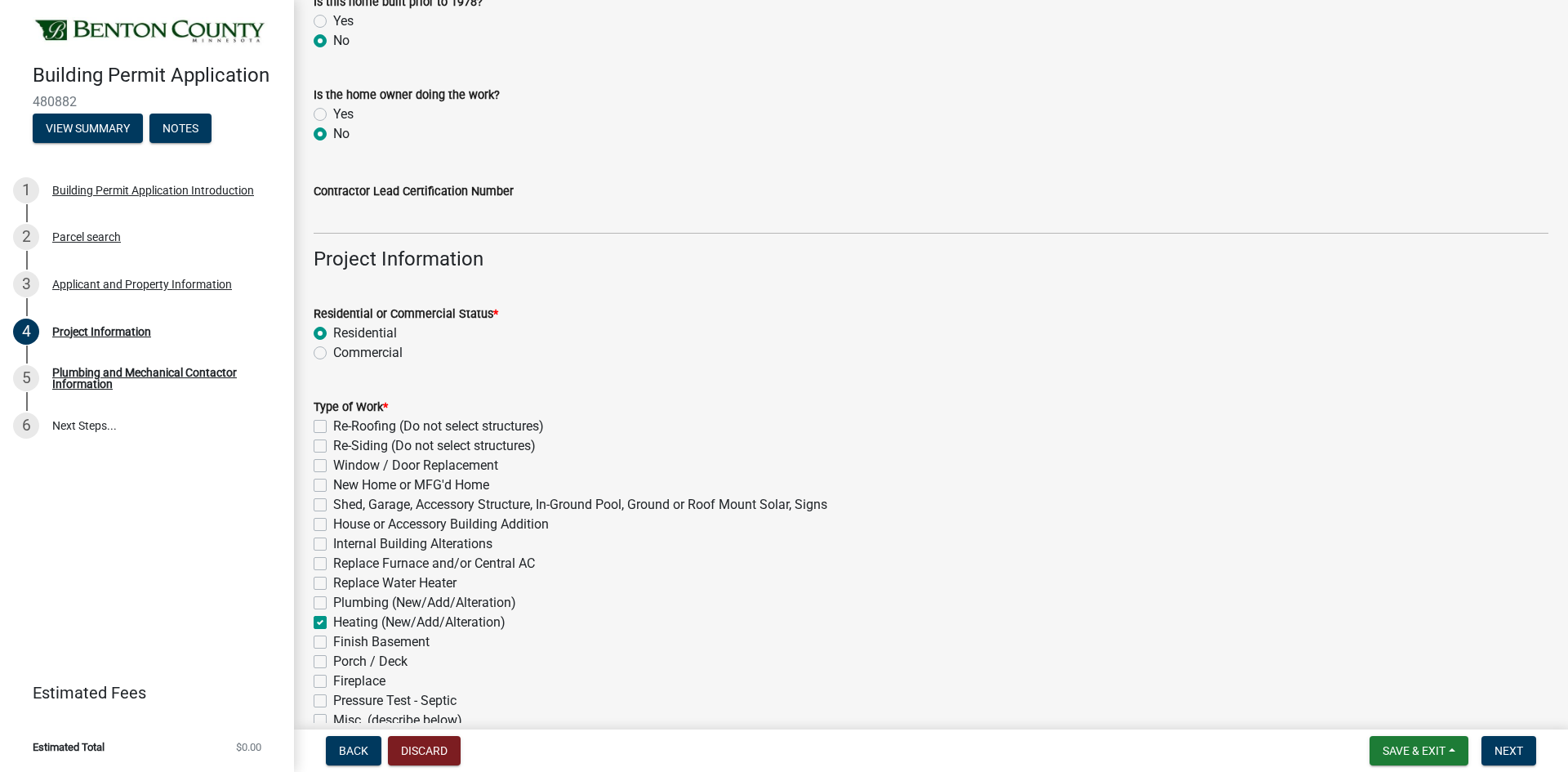
checkbox input "false"
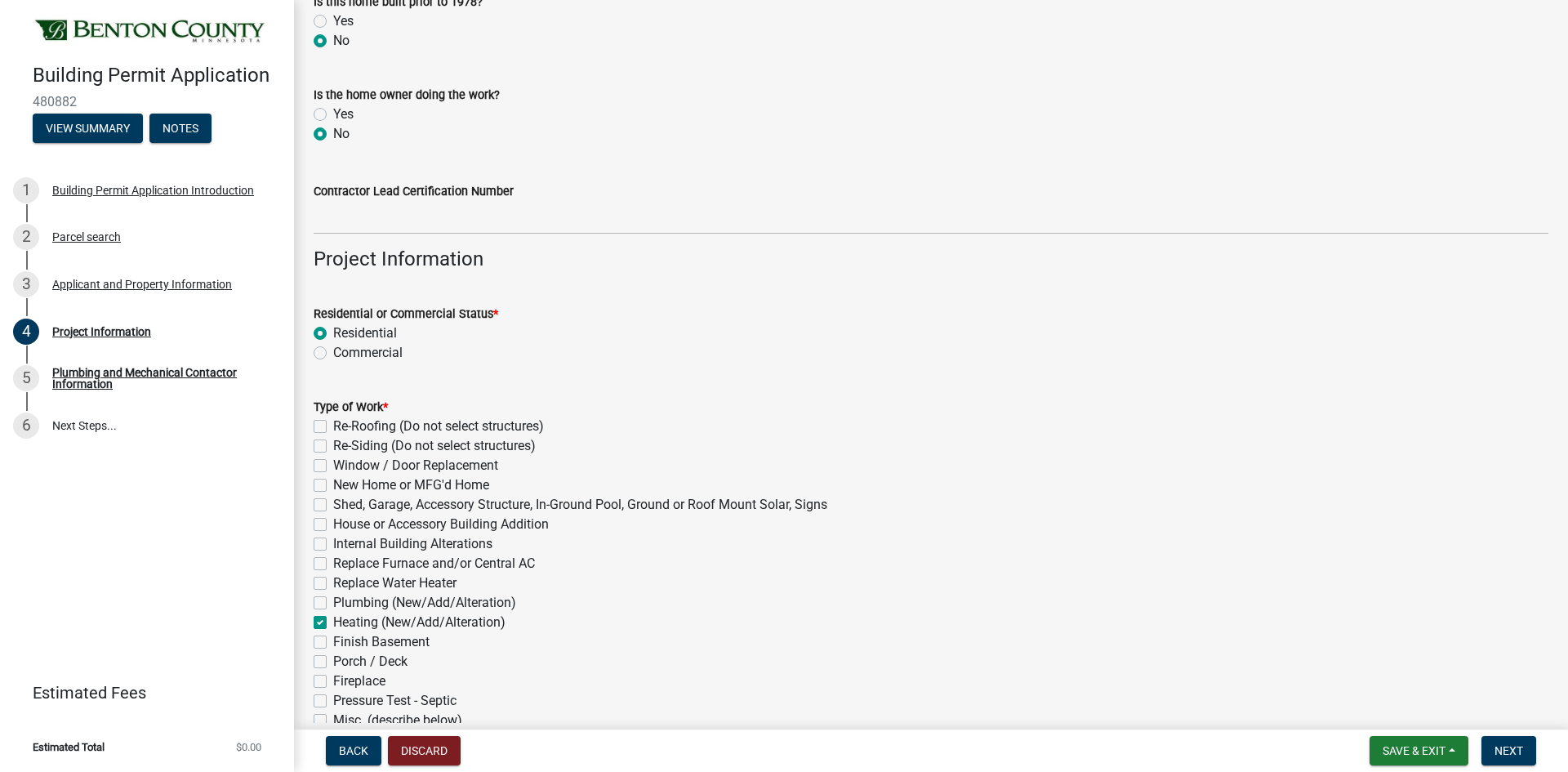
checkbox input "false"
checkbox input "true"
checkbox input "false"
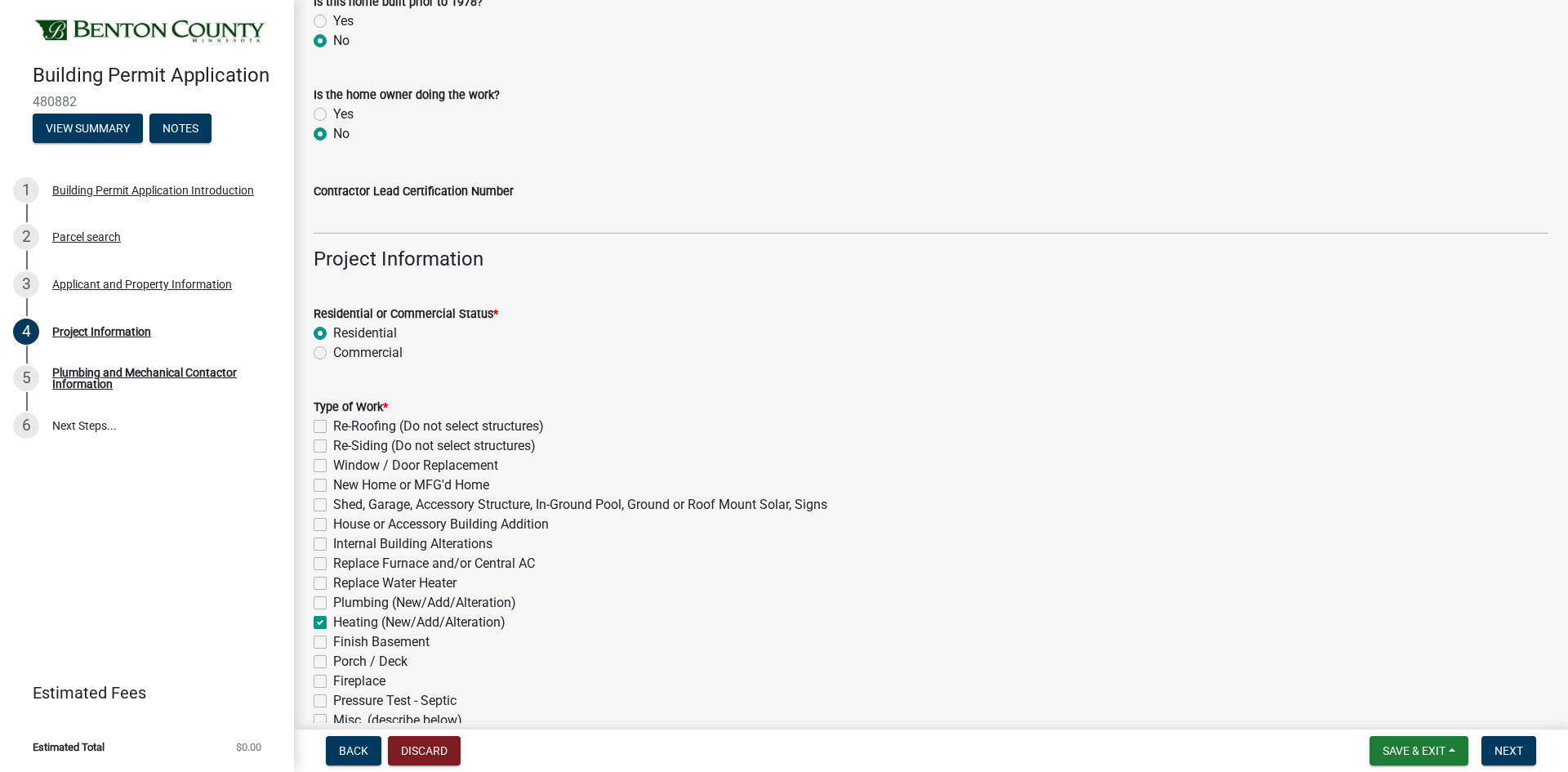
checkbox input "false"
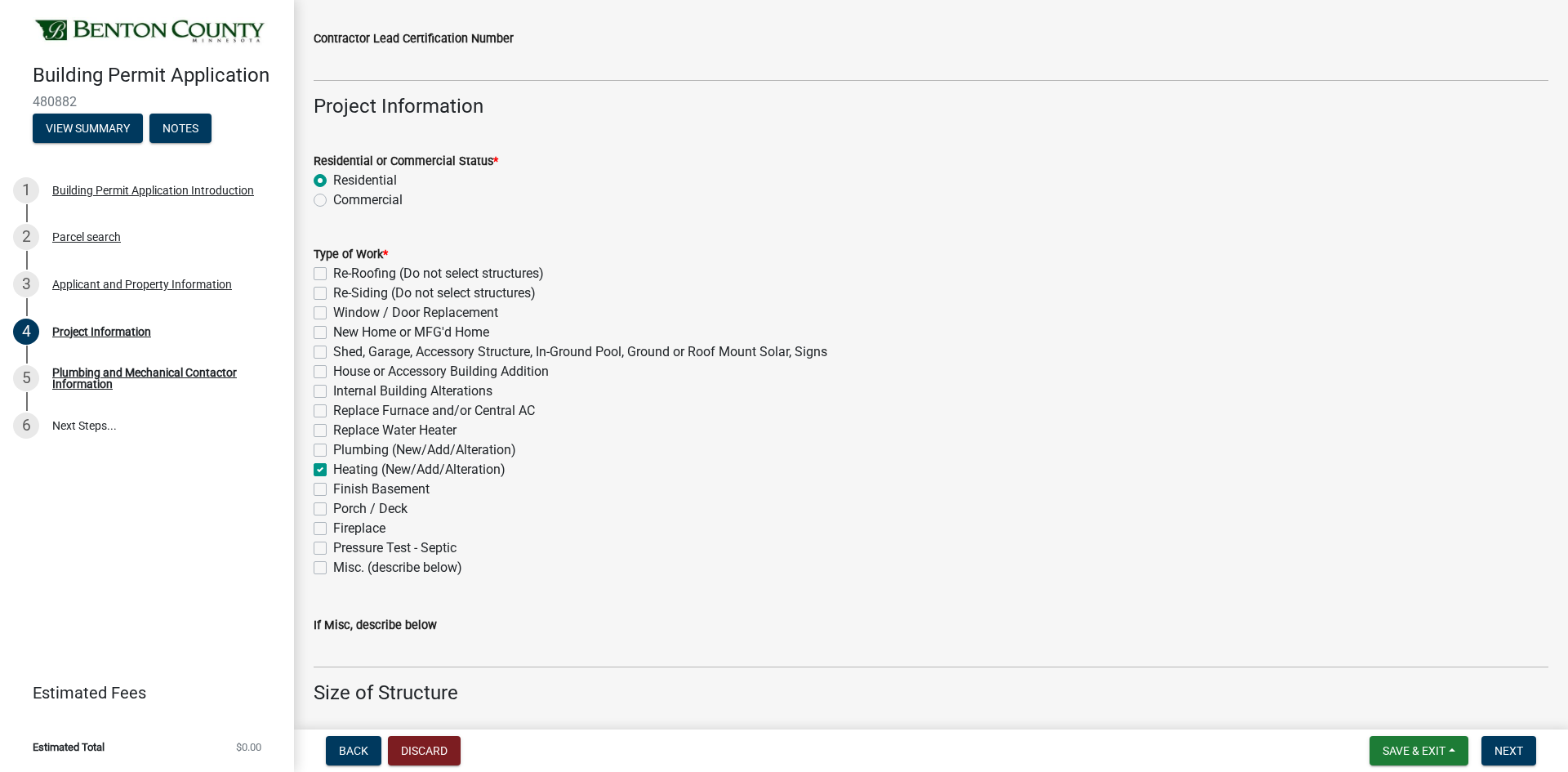
scroll to position [408, 0]
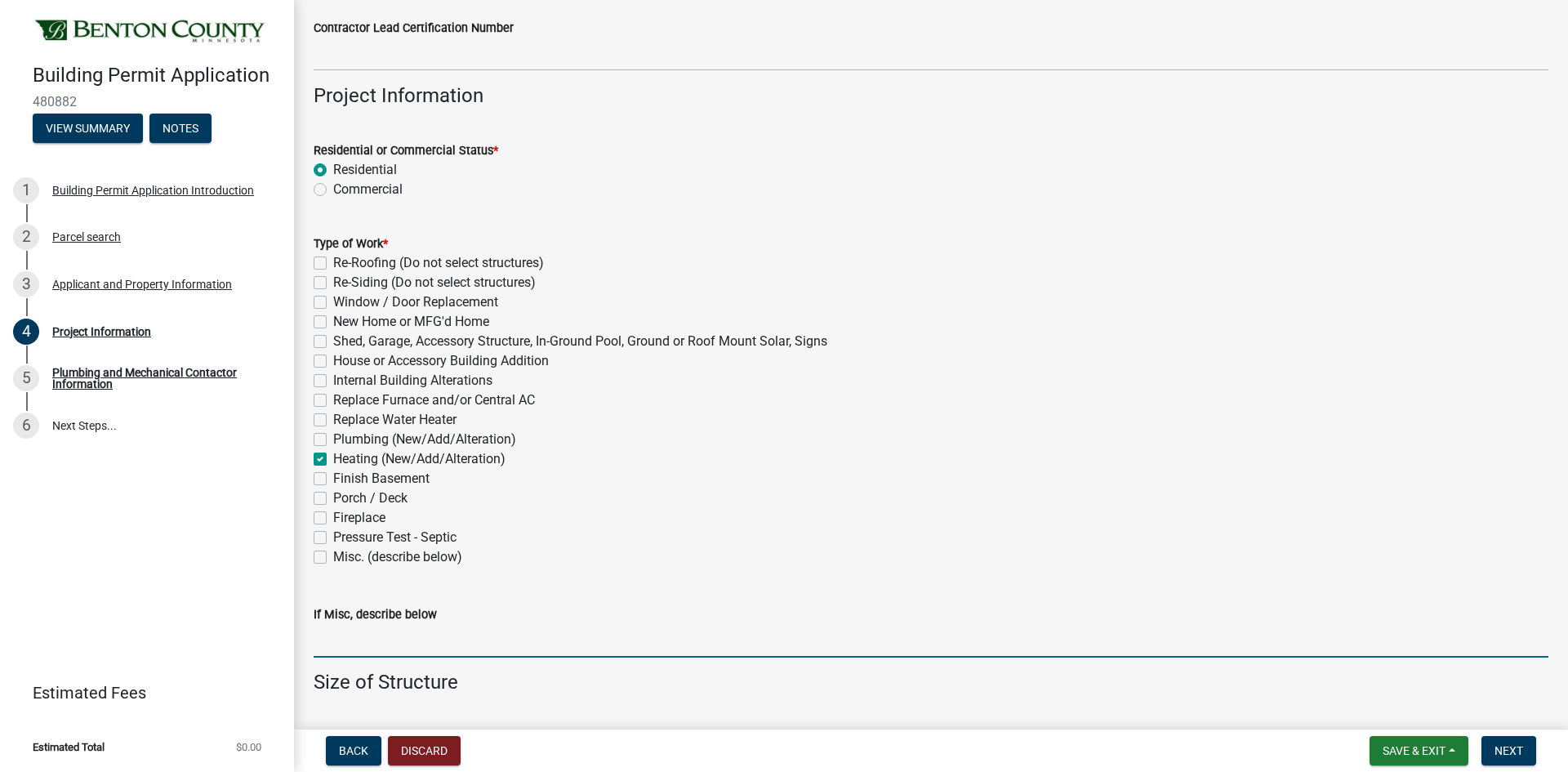
click at [471, 643] on input "If Misc, describe below" at bounding box center [931, 640] width 1235 height 33
click at [406, 651] on input "New COns" at bounding box center [931, 640] width 1235 height 33
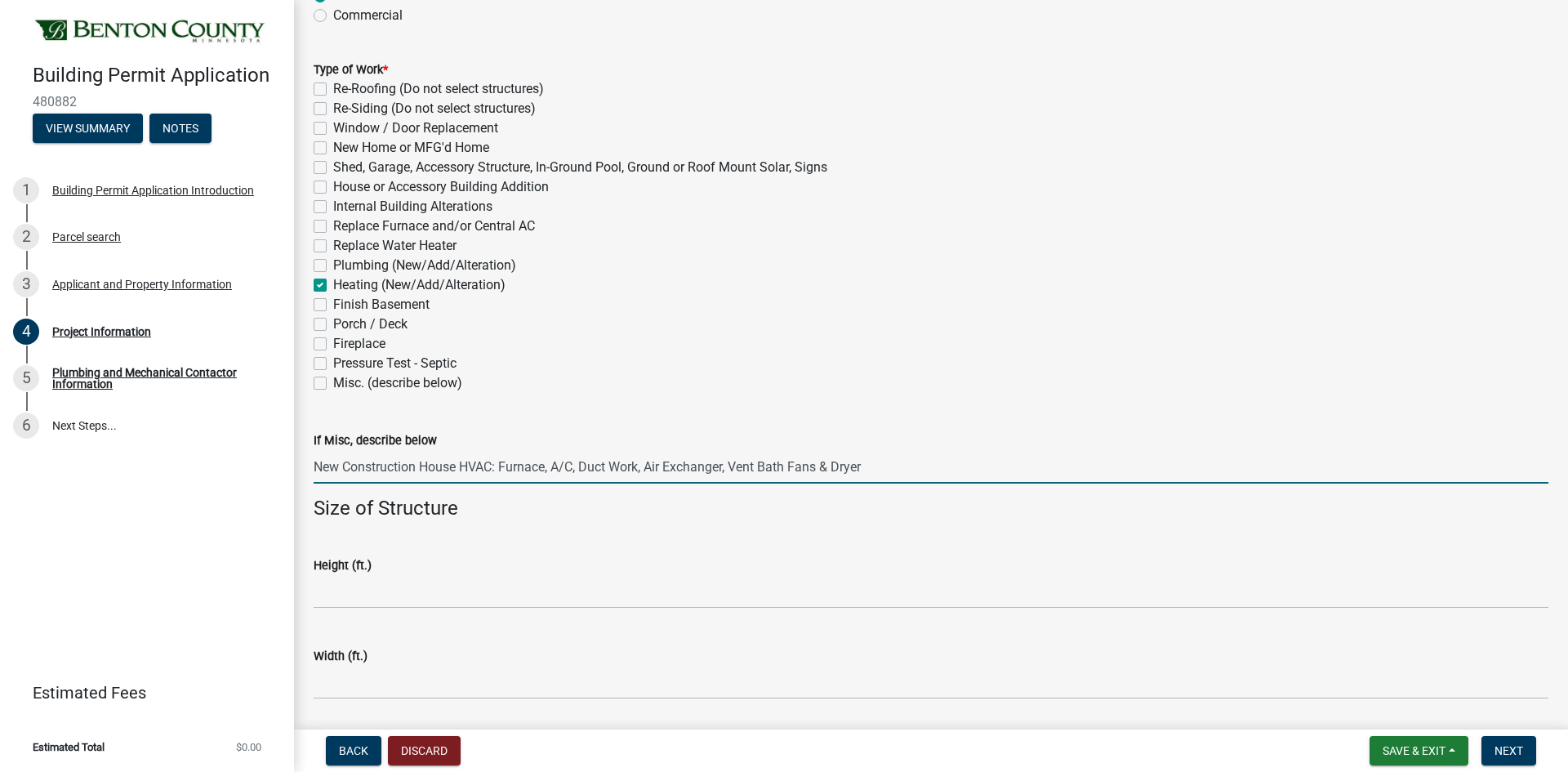
scroll to position [817, 0]
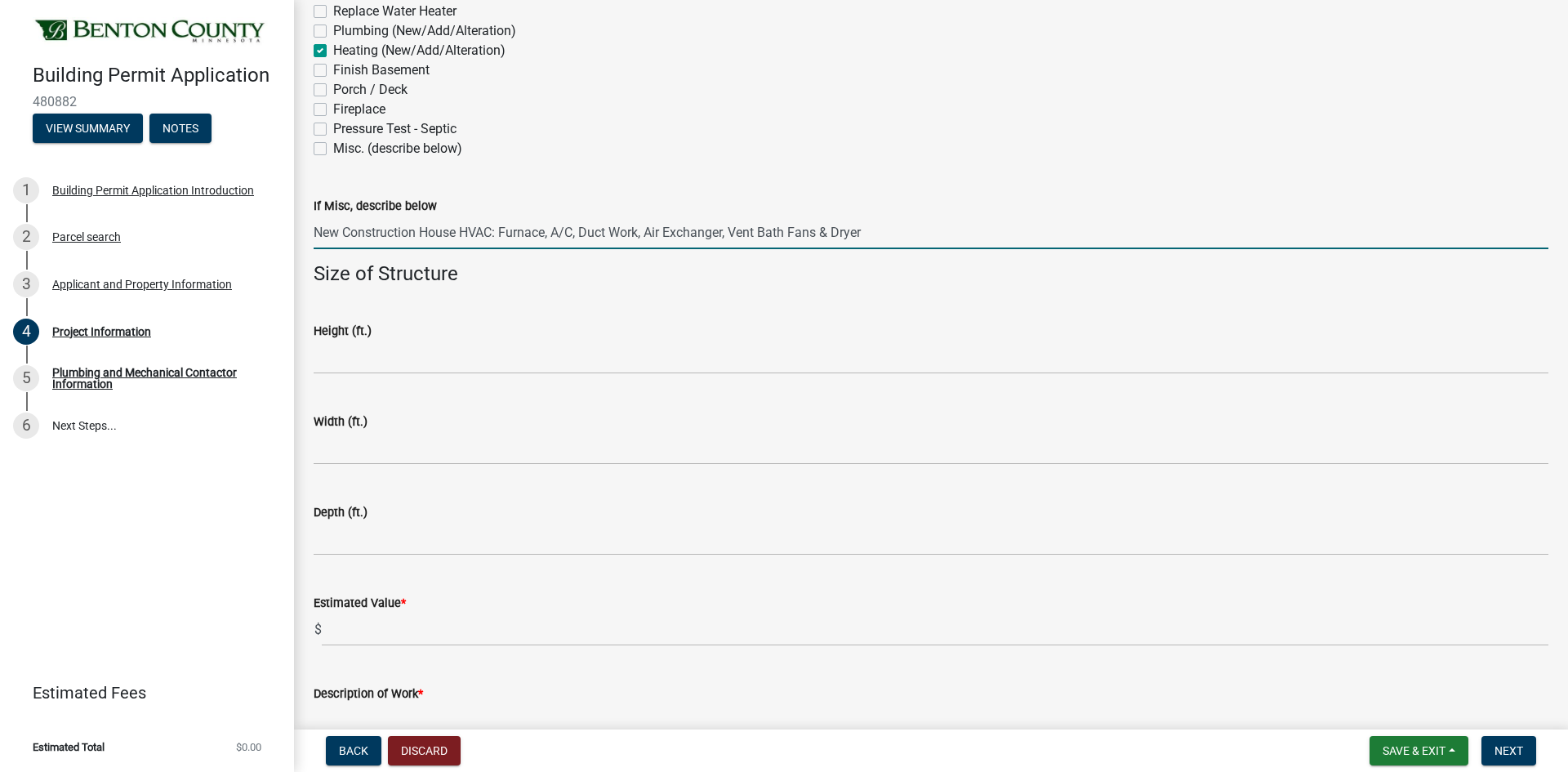
click at [910, 230] on input "New Construction House HVAC: Furnace, A/C, Duct Work, Air Exchanger, Vent Bath …" at bounding box center [931, 231] width 1235 height 33
drag, startPoint x: 910, startPoint y: 230, endPoint x: 310, endPoint y: 228, distance: 600.0
click at [310, 228] on div "If Misc, describe below New Construction House HVAC: Furnace, A/C, Duct Work, A…" at bounding box center [931, 211] width 1260 height 76
type input "New Construction House HVAC: Furnace, A/C, Duct Work, Air Exchanger, Vent Bath …"
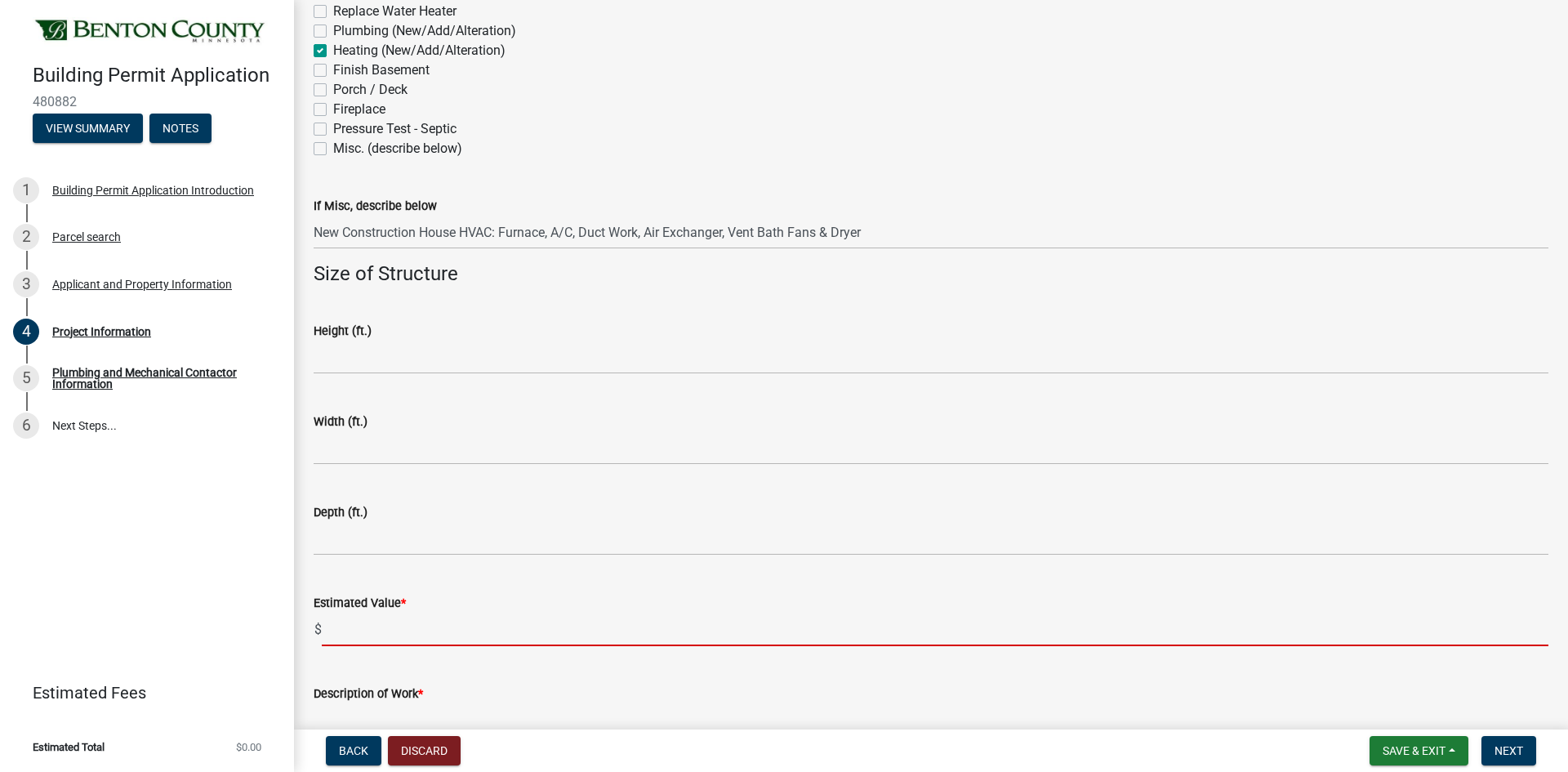
click at [403, 629] on input "text" at bounding box center [935, 629] width 1227 height 33
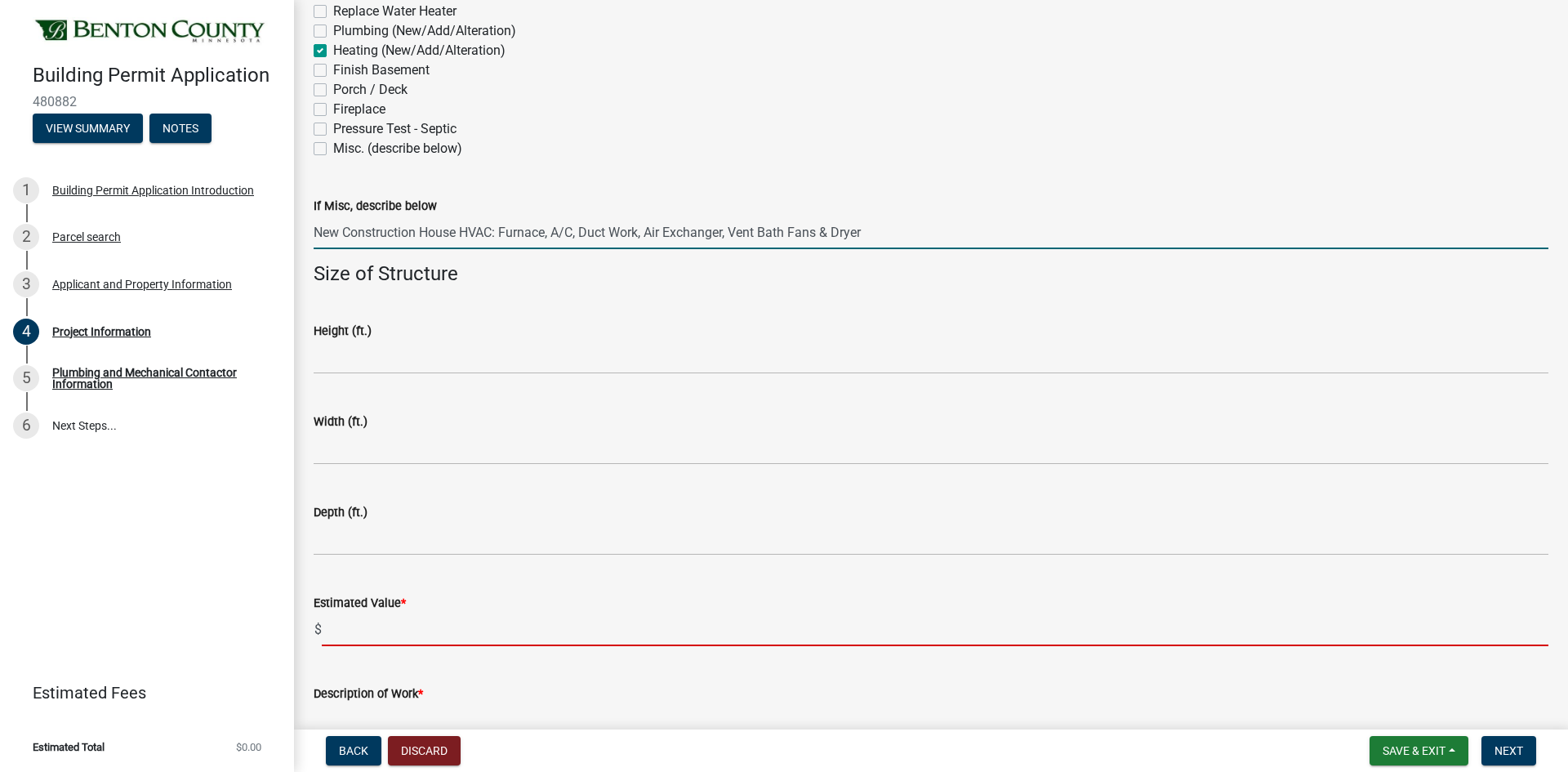
click at [890, 231] on input "New Construction House HVAC: Furnace, A/C, Duct Work, Air Exchanger, Vent Bath …" at bounding box center [931, 231] width 1235 height 33
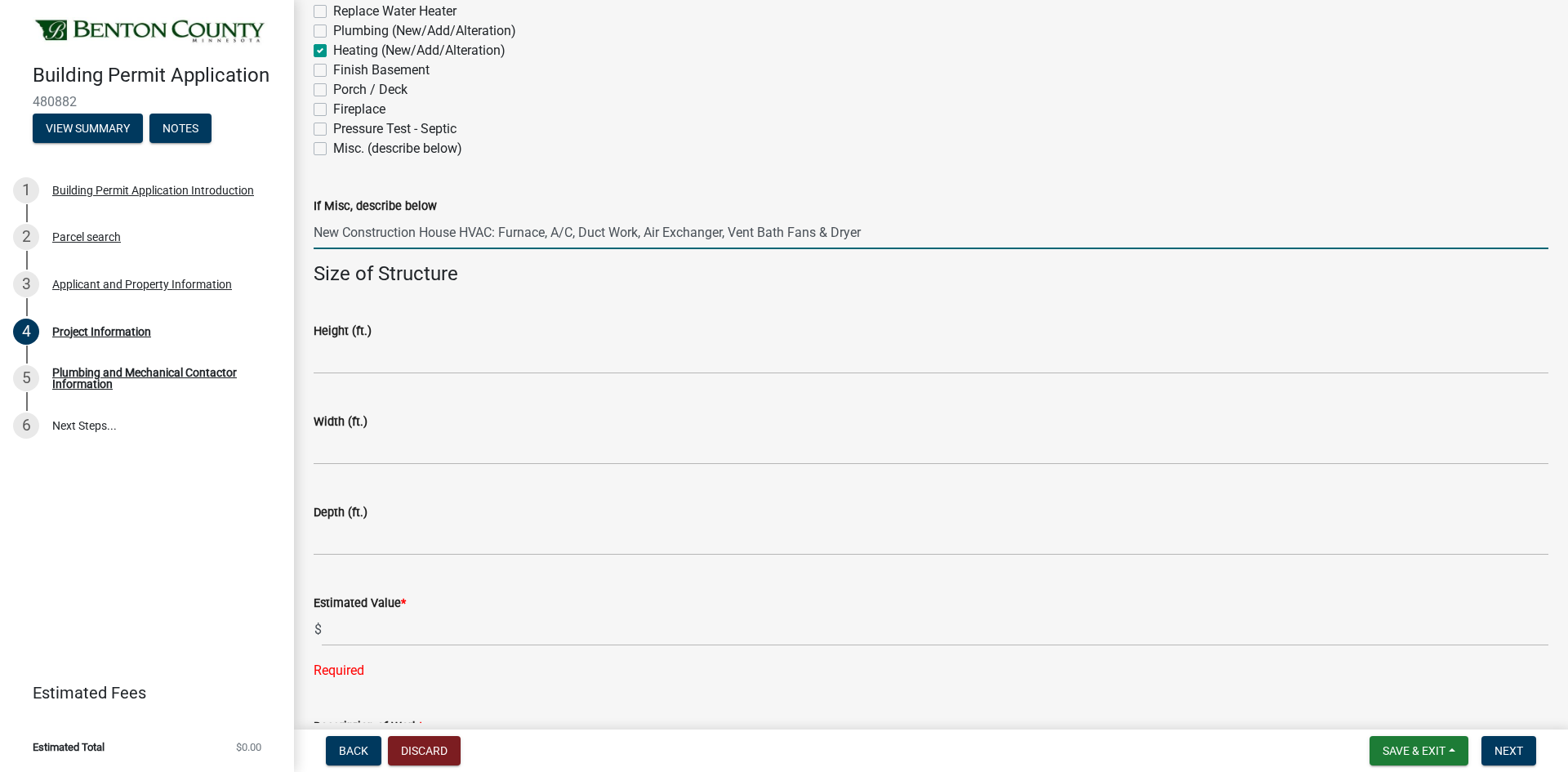
drag, startPoint x: 891, startPoint y: 231, endPoint x: 326, endPoint y: 239, distance: 565.1
click at [322, 240] on input "New Construction House HVAC: Furnace, A/C, Duct Work, Air Exchanger, Vent Bath …" at bounding box center [931, 231] width 1235 height 33
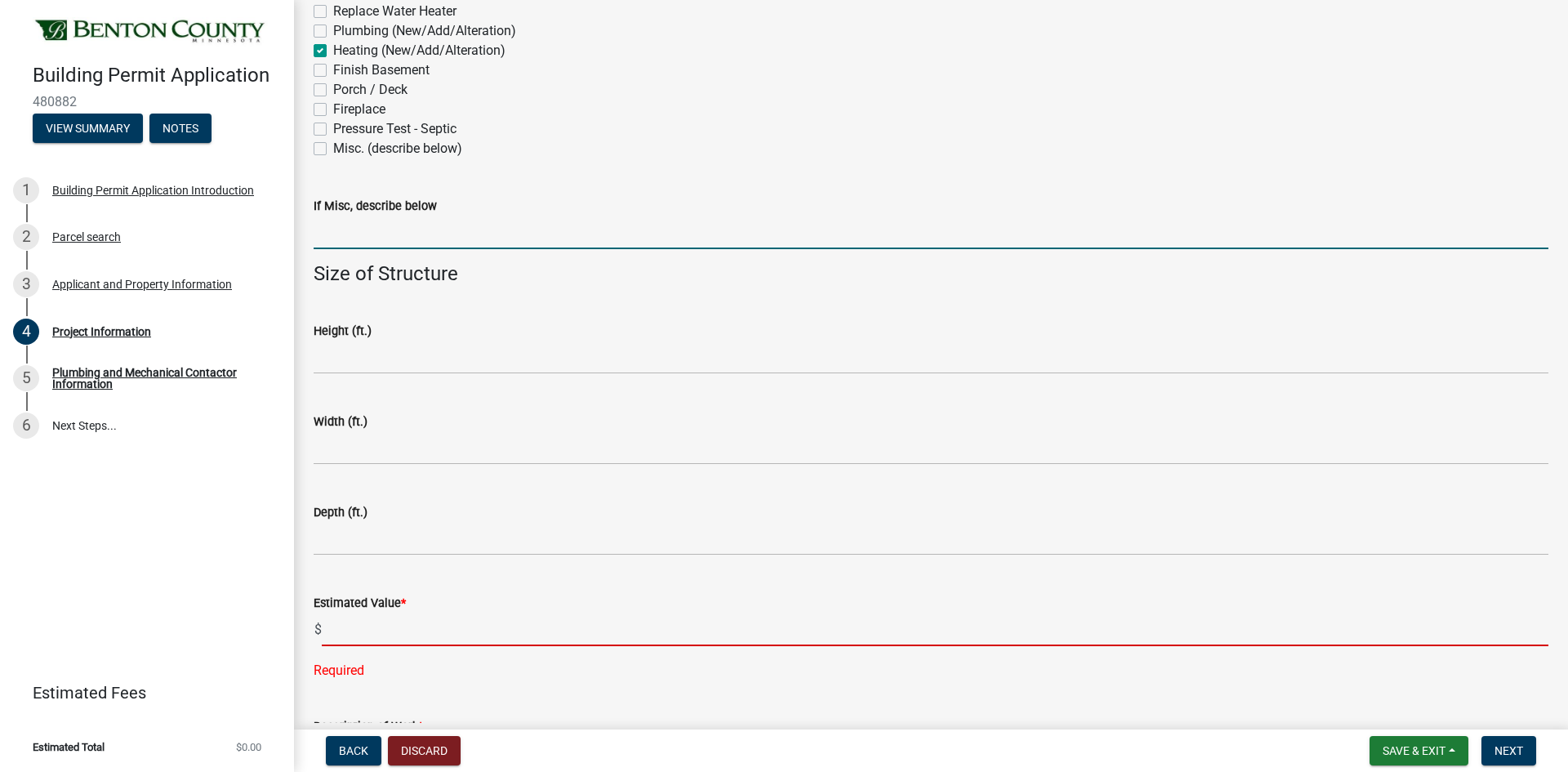
click at [367, 638] on input "text" at bounding box center [935, 629] width 1227 height 33
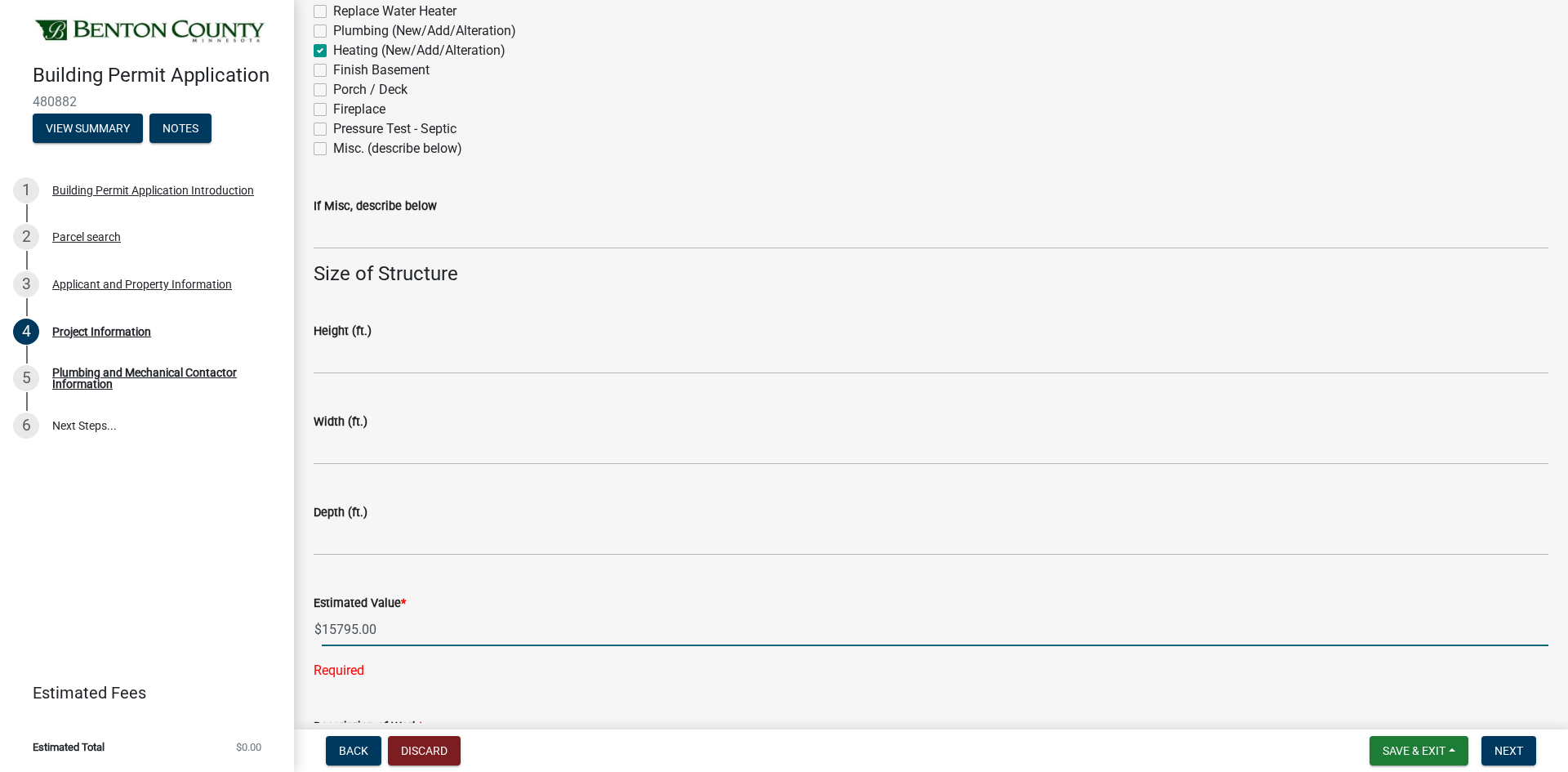
type input "15795"
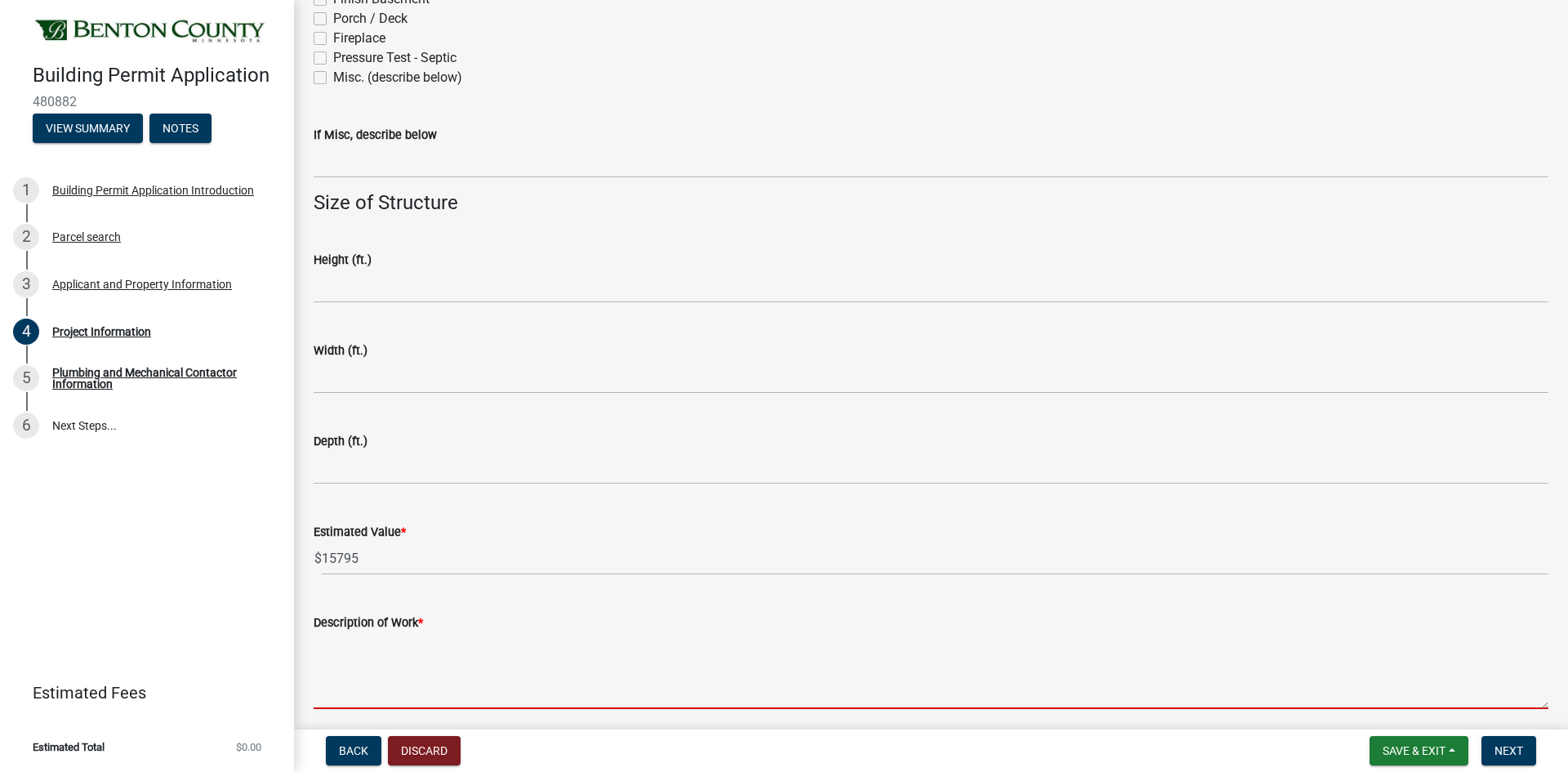
scroll to position [951, 0]
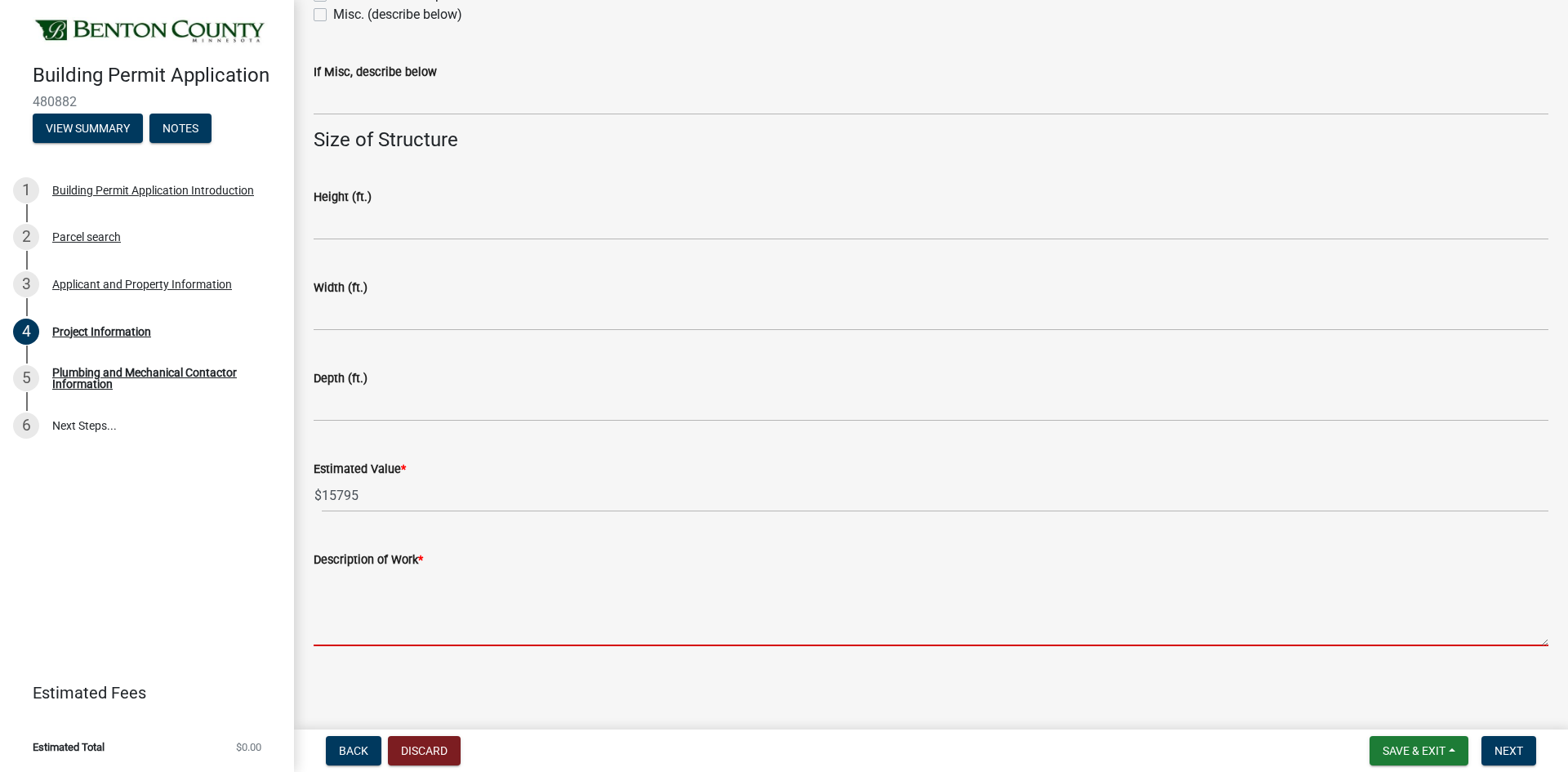
paste textarea "New Construction House HVAC: Furnace, A/C, Duct Work, Air Exchanger, Vent Bath …"
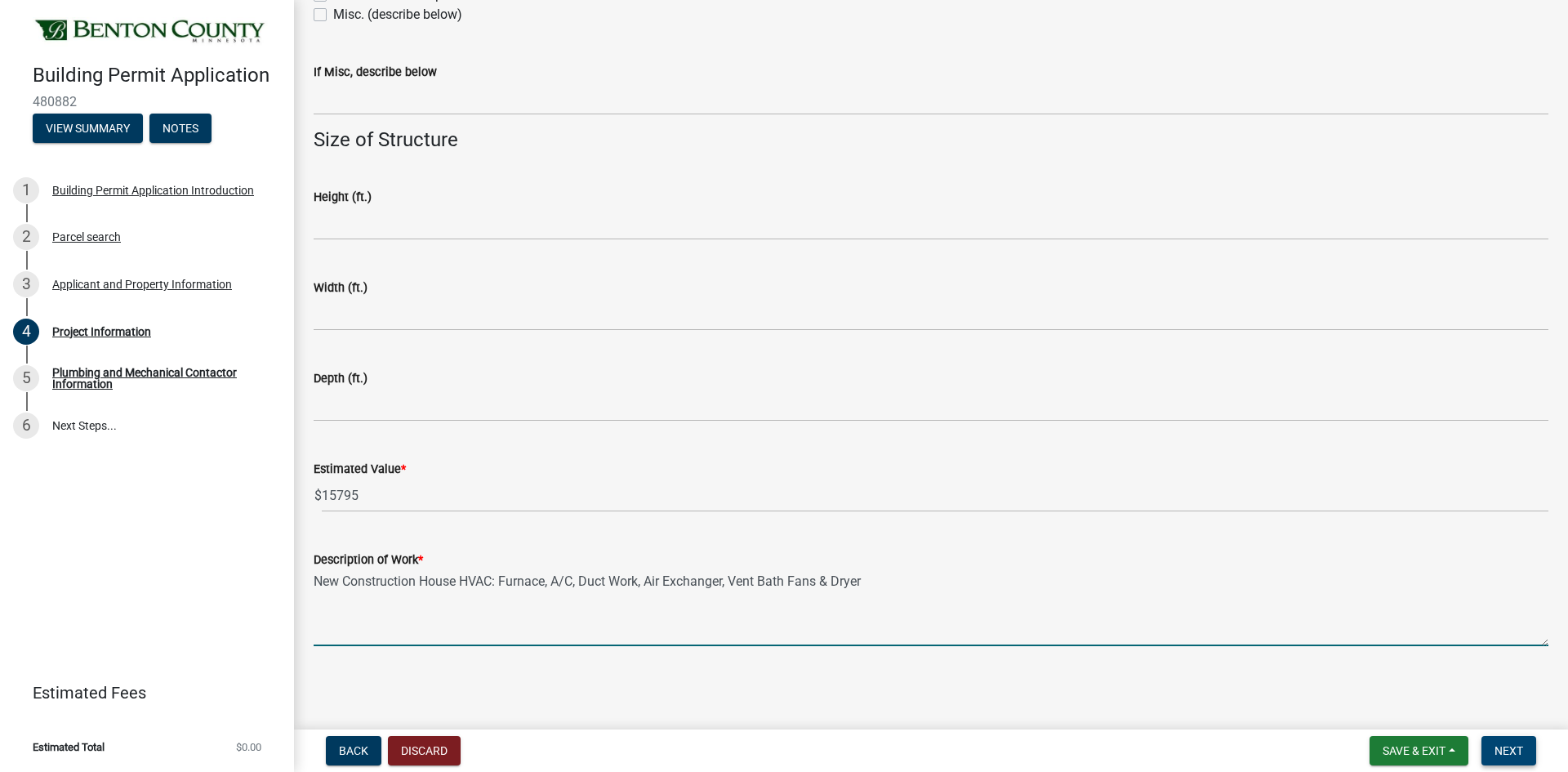
type textarea "New Construction House HVAC: Furnace, A/C, Duct Work, Air Exchanger, Vent Bath …"
click at [1507, 749] on span "Next" at bounding box center [1509, 751] width 29 height 13
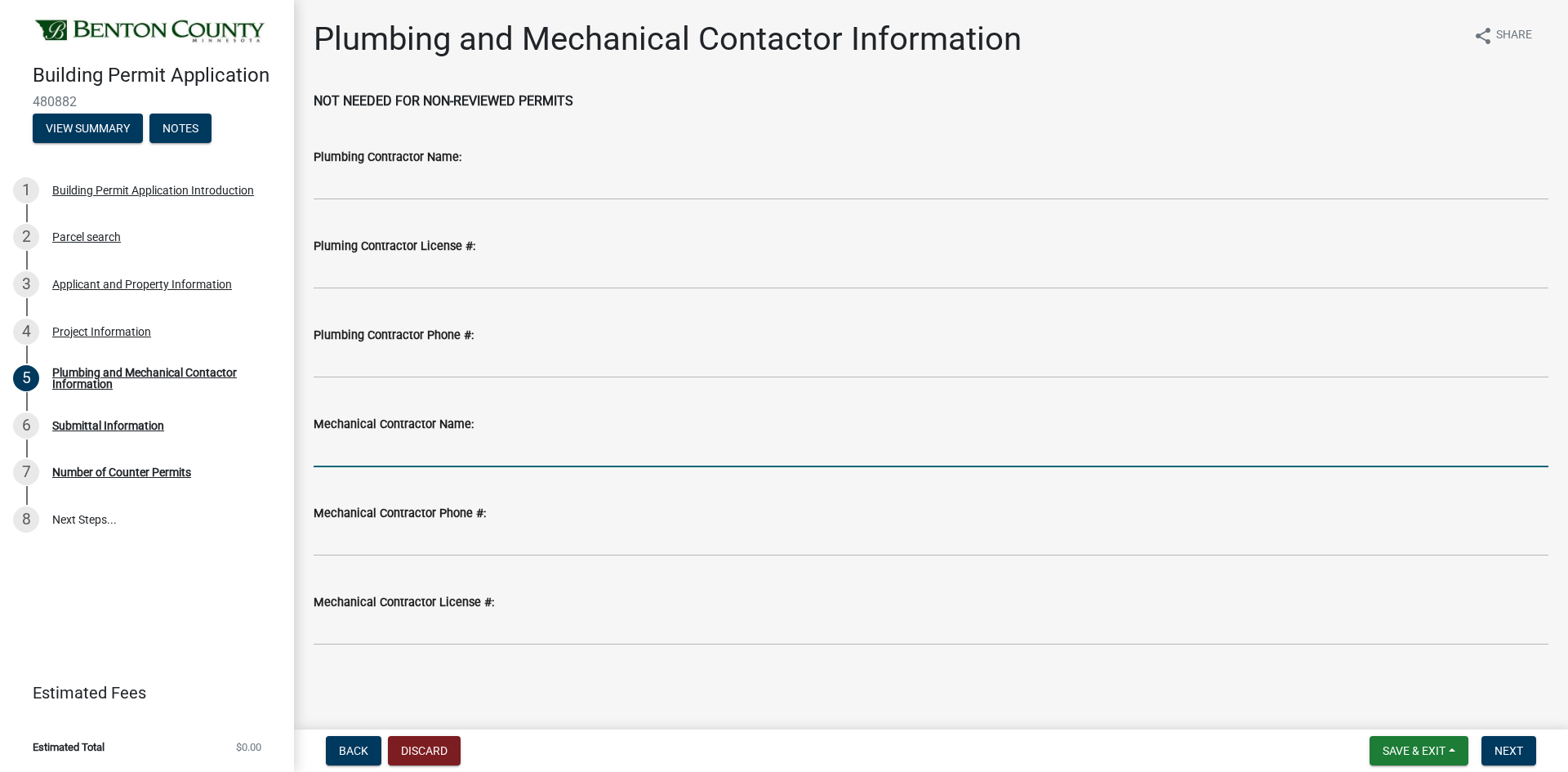
click at [375, 447] on input "Mechanical Contractor Name:" at bounding box center [931, 449] width 1235 height 33
type input "H&S Heating & A/C"
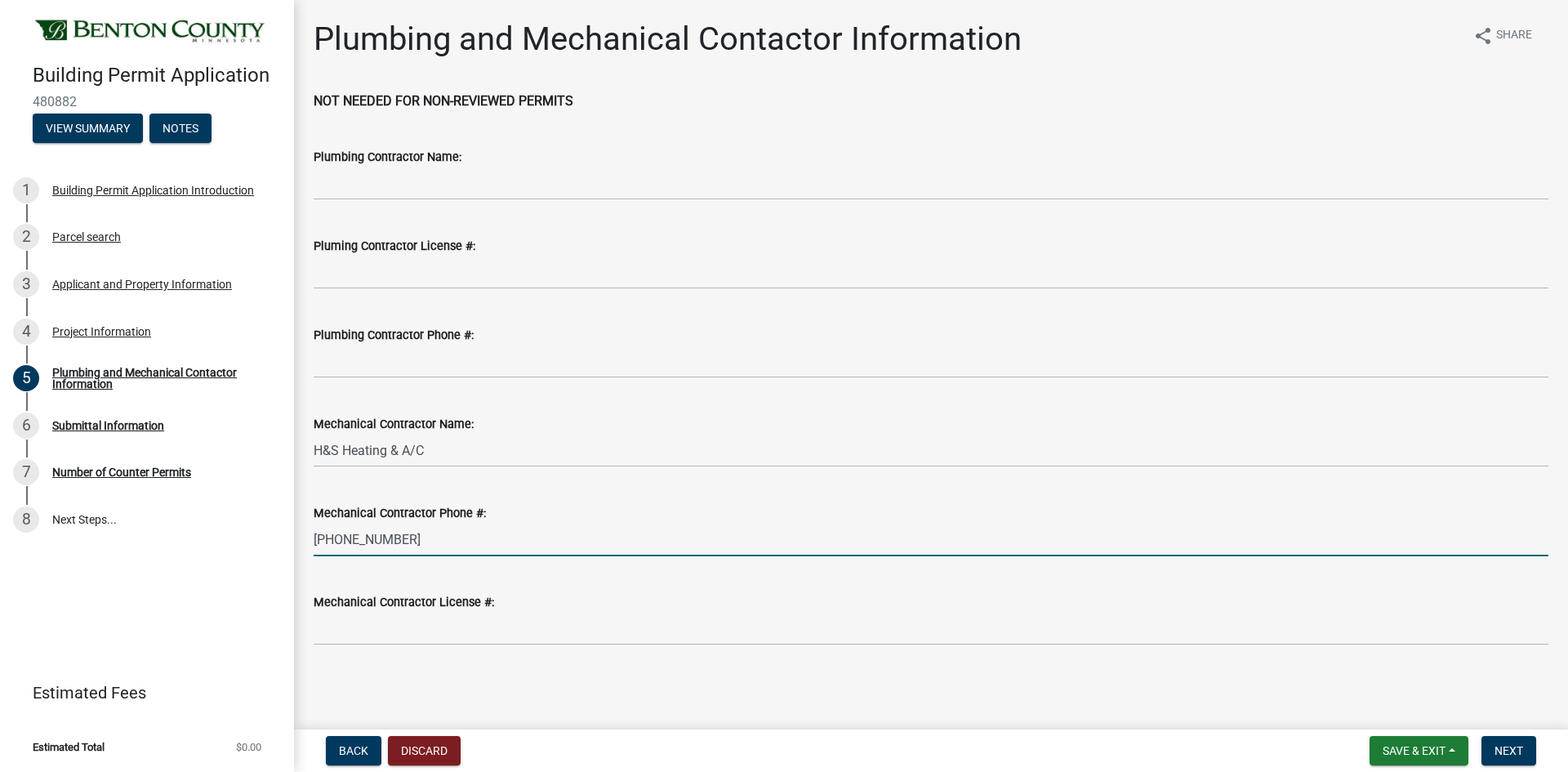
type input "320-654-1522"
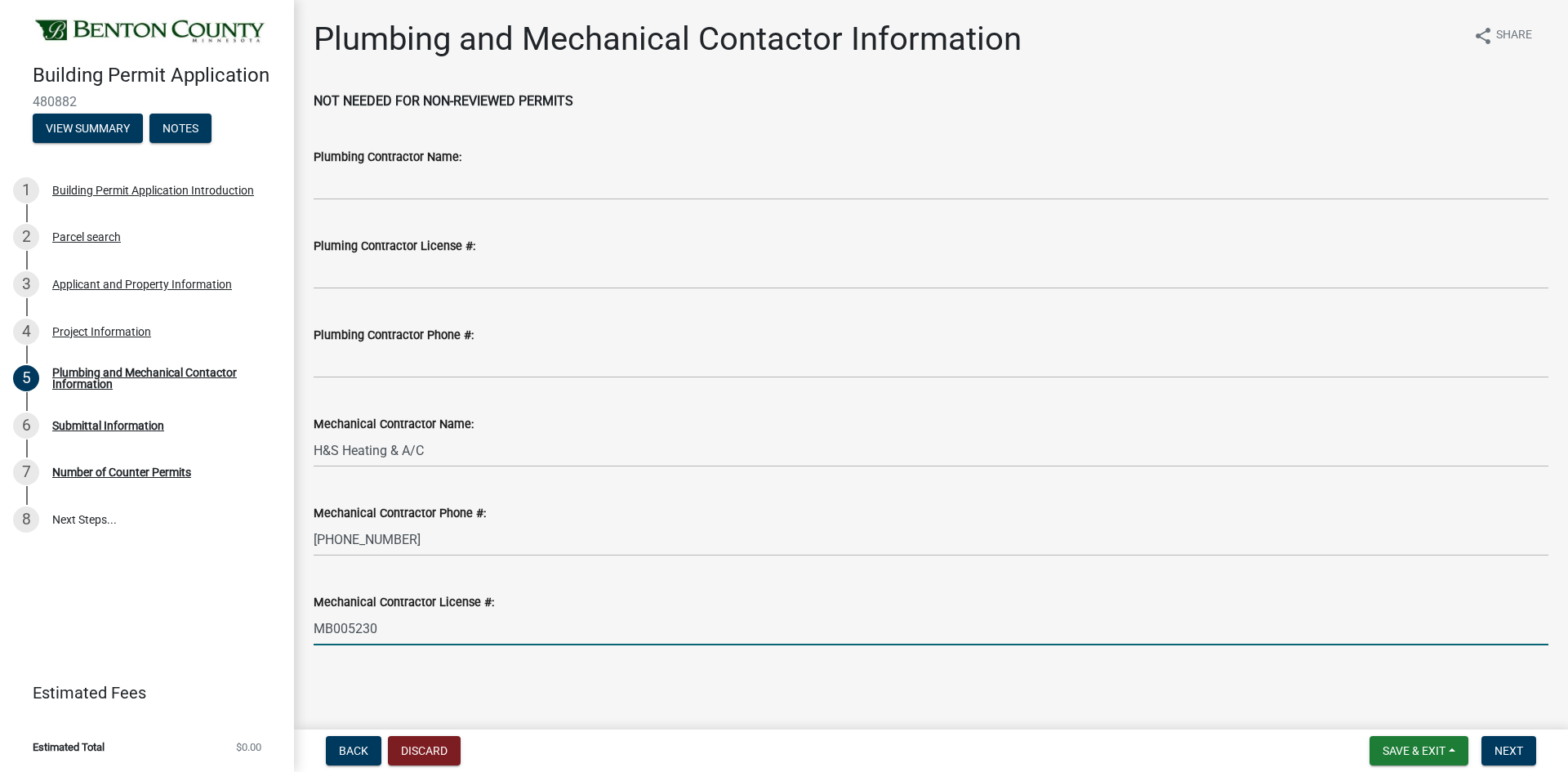
type input "MB005230"
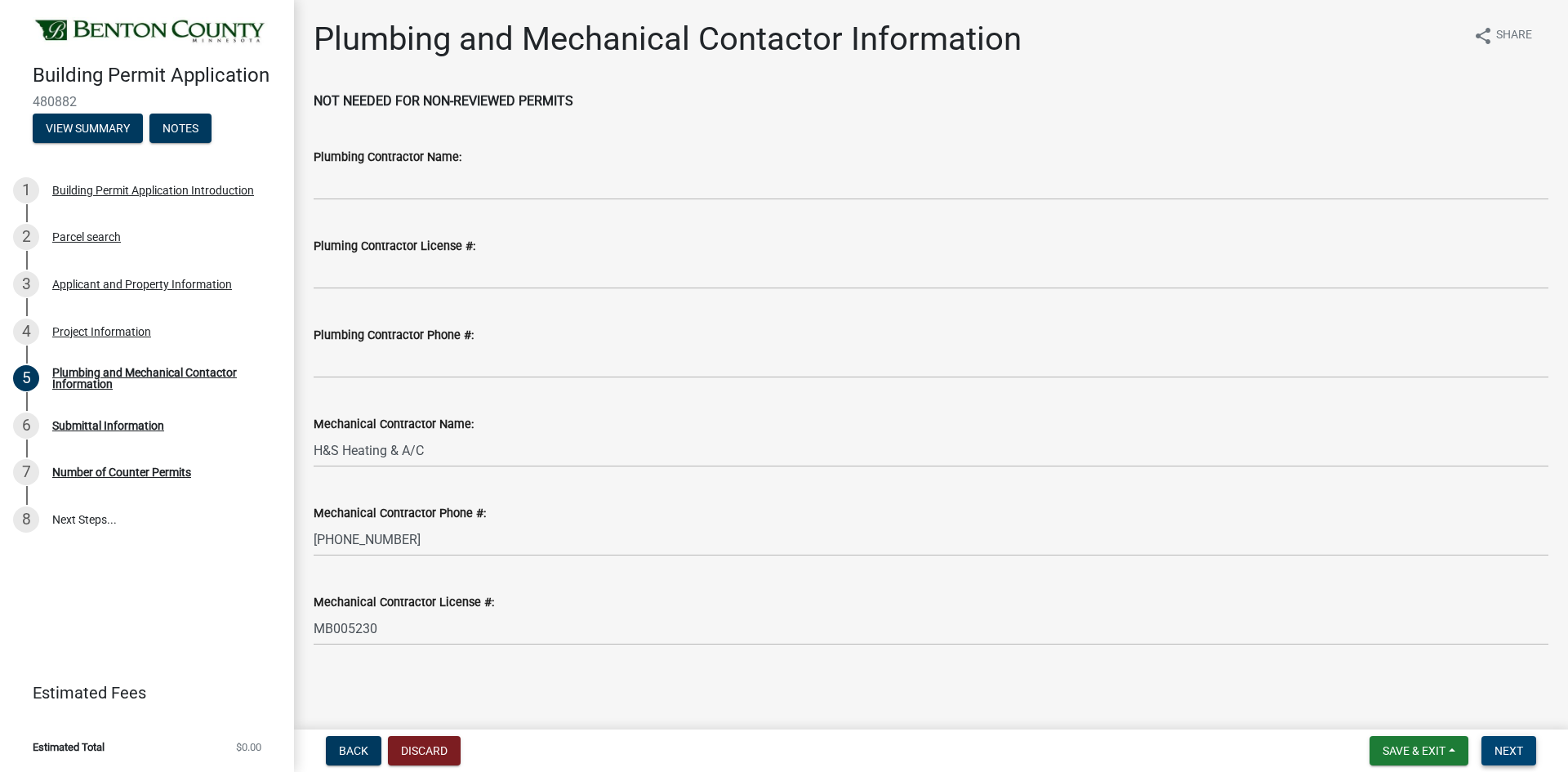
click at [1510, 752] on span "Next" at bounding box center [1509, 751] width 29 height 13
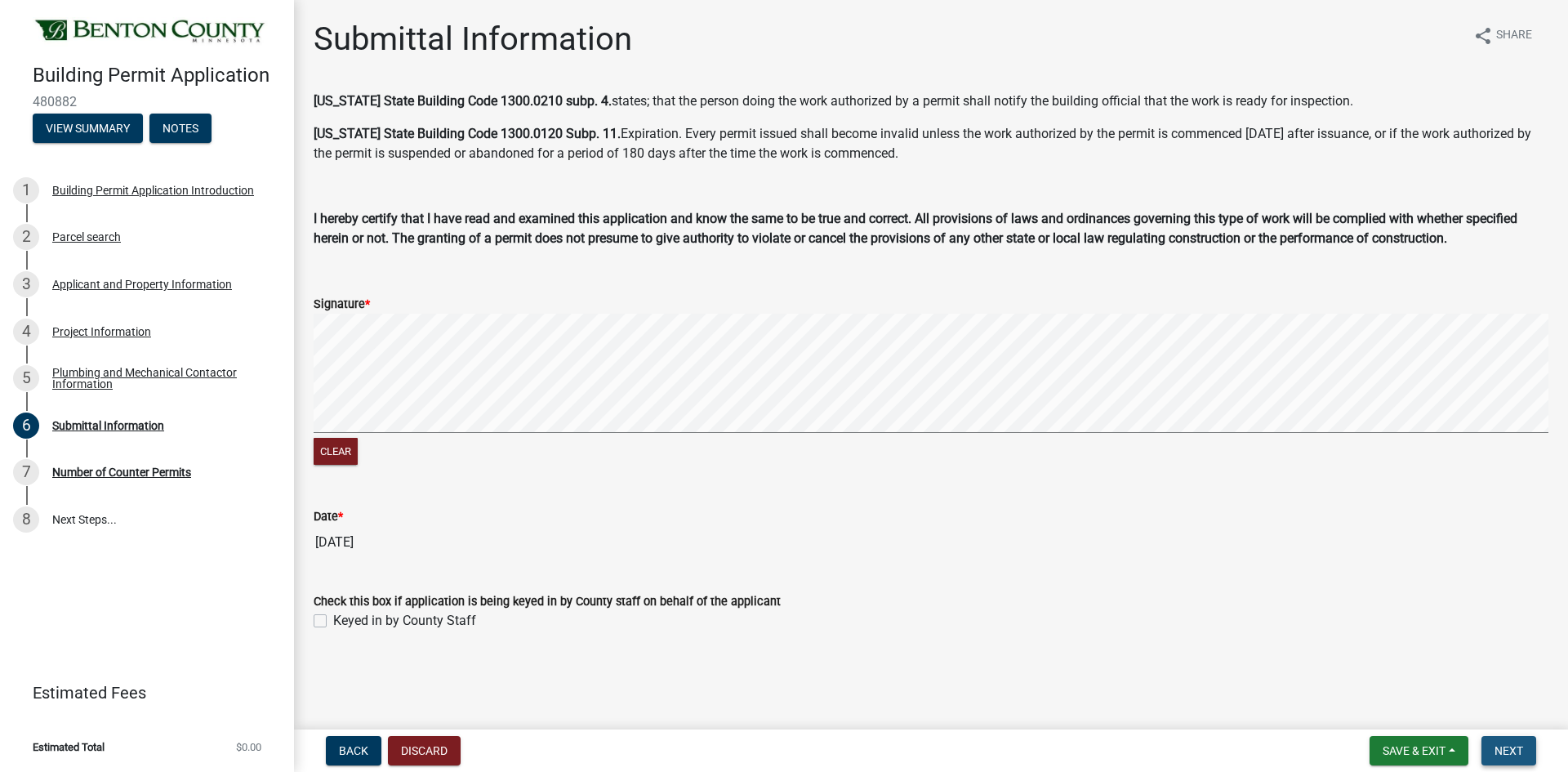
click at [1514, 745] on span "Next" at bounding box center [1509, 751] width 29 height 13
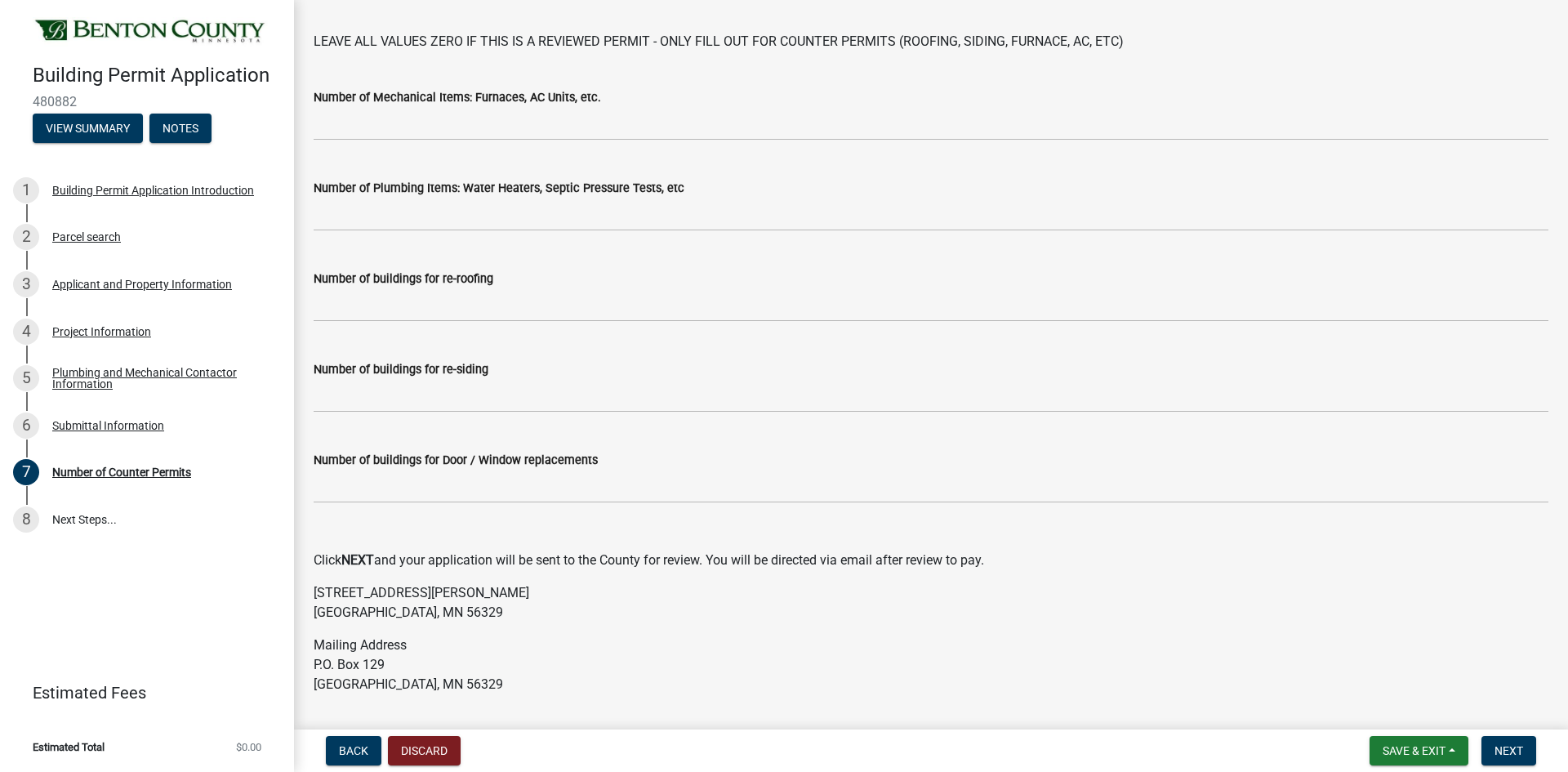
scroll to position [232, 0]
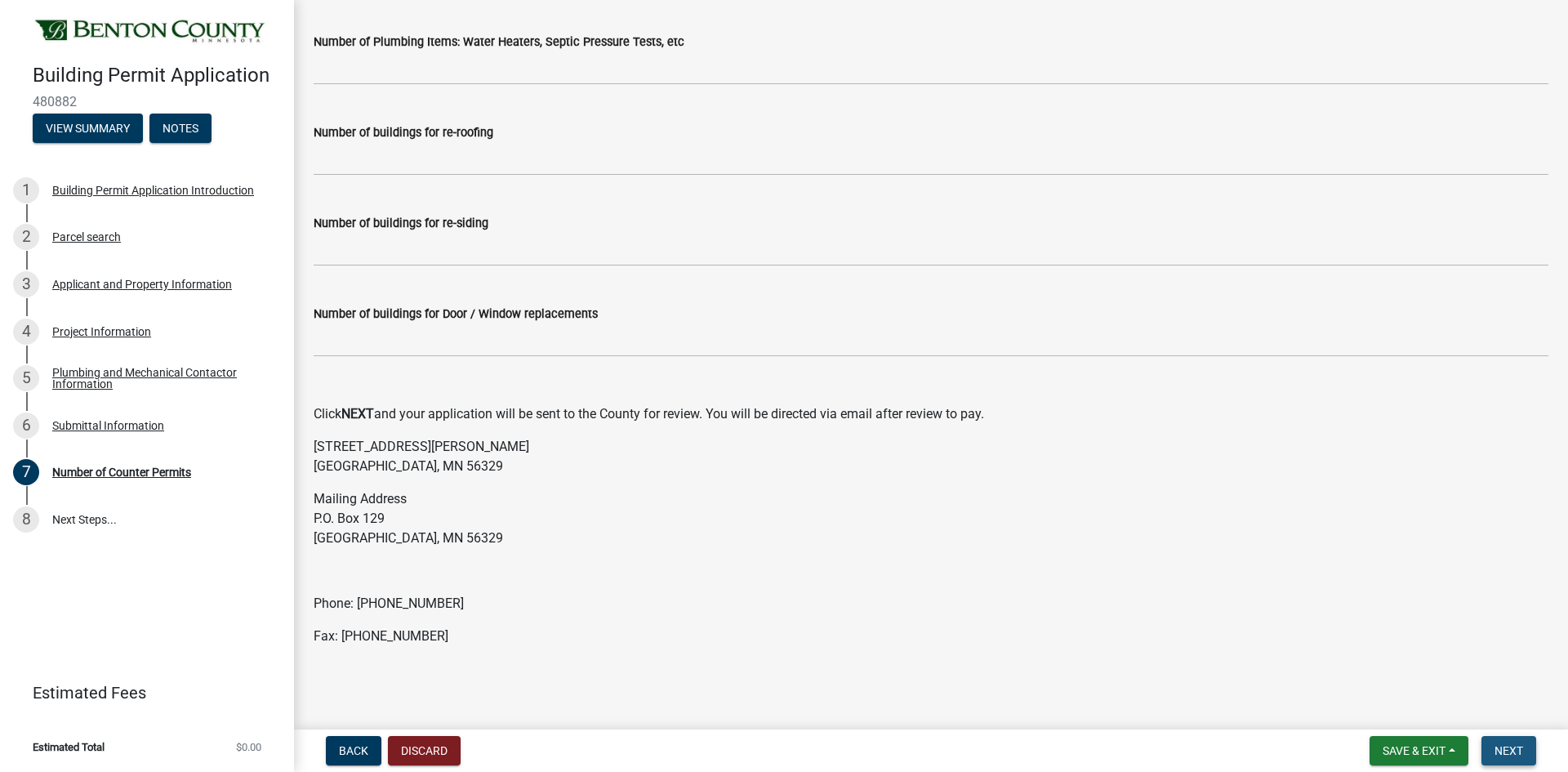
click at [1513, 751] on span "Next" at bounding box center [1509, 751] width 29 height 13
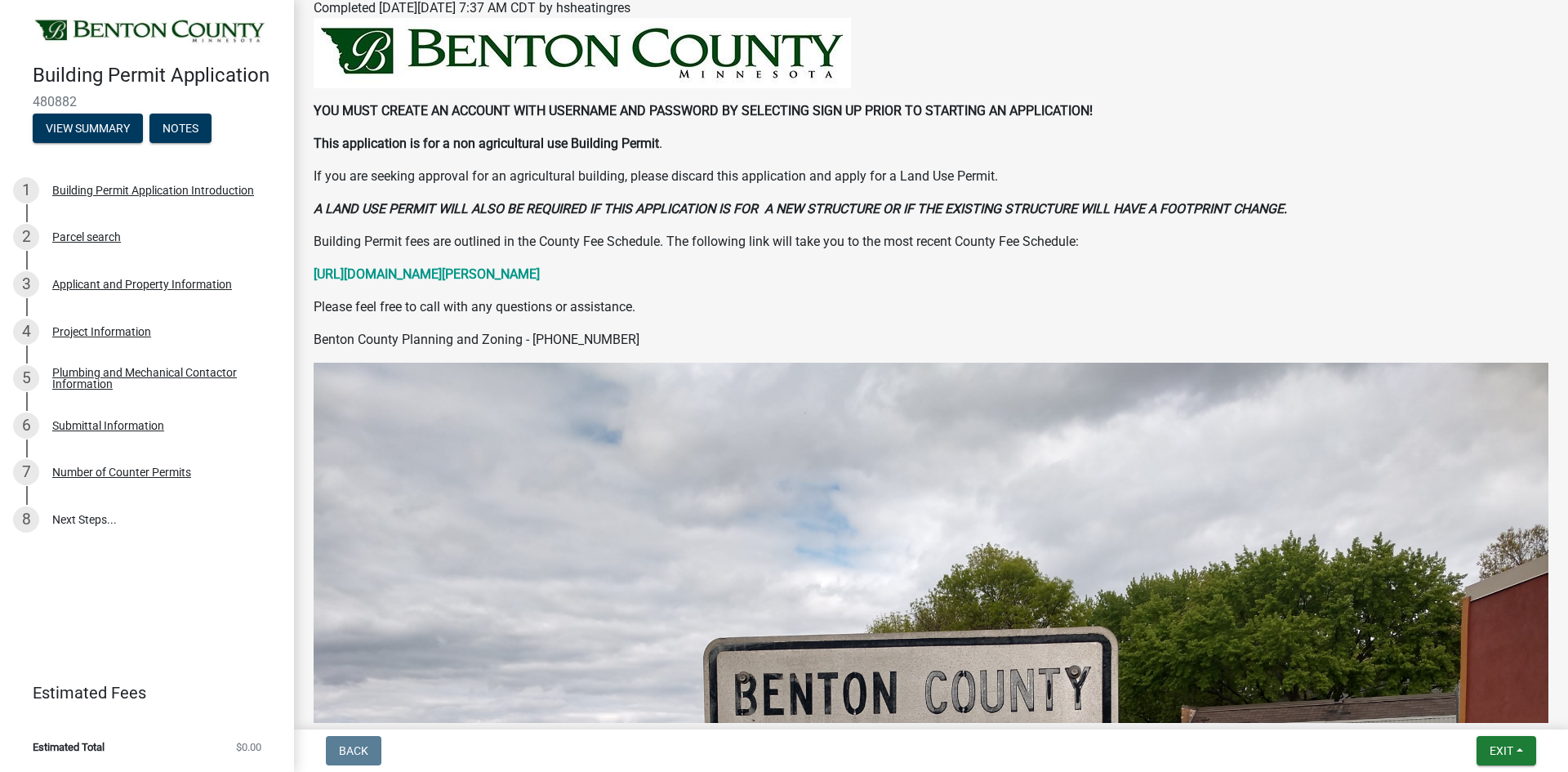
scroll to position [0, 0]
